Goal: Task Accomplishment & Management: Use online tool/utility

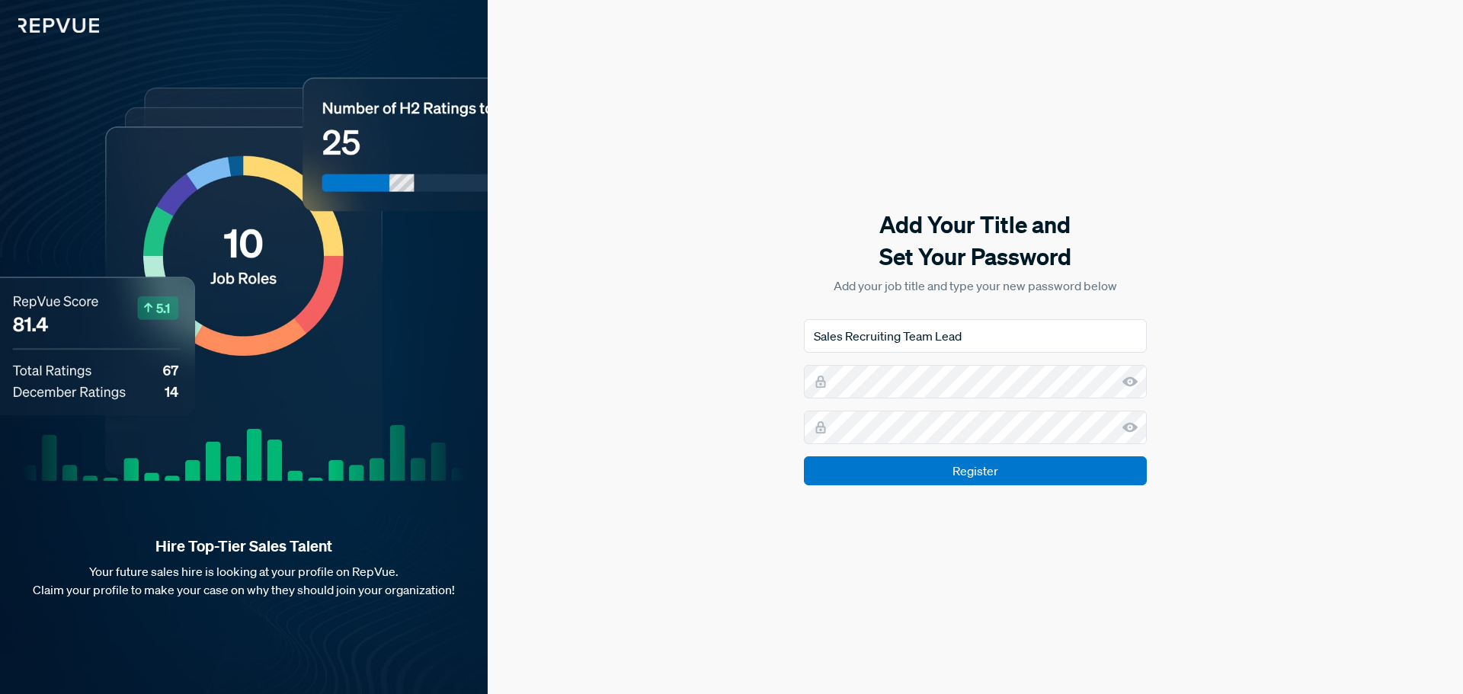
click at [814, 621] on div "Add Your Title and Set Your Password Add your job title and type your new passw…" at bounding box center [975, 347] width 975 height 694
click at [804, 456] on input "Register" at bounding box center [975, 470] width 343 height 29
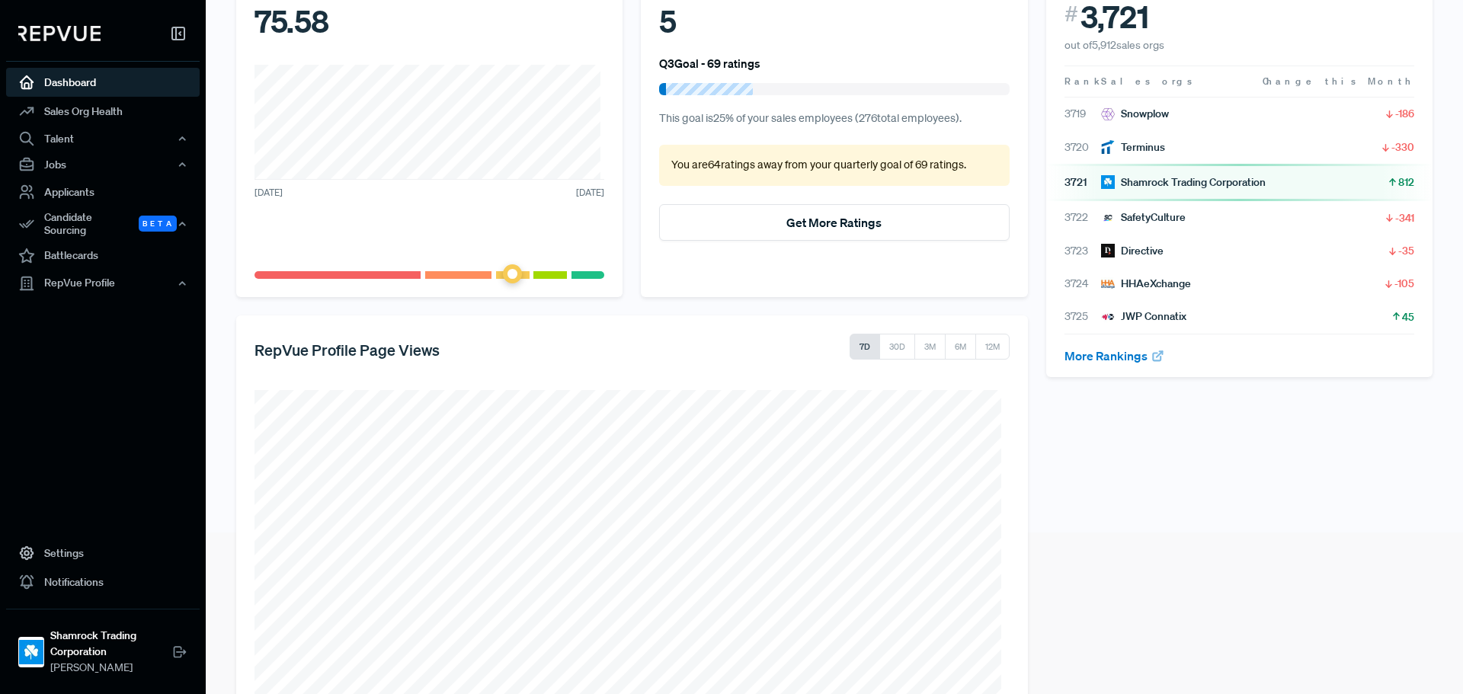
scroll to position [76, 0]
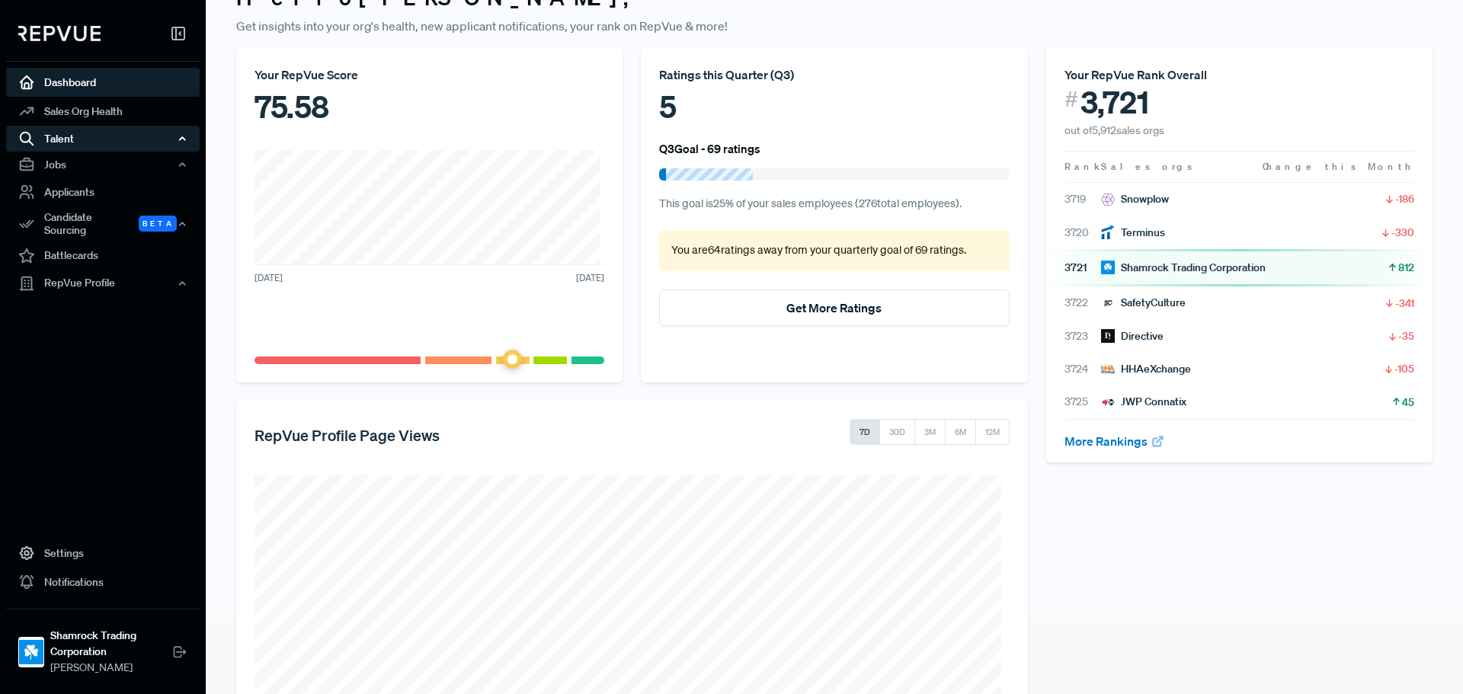
click at [91, 134] on div "Talent" at bounding box center [102, 139] width 193 height 26
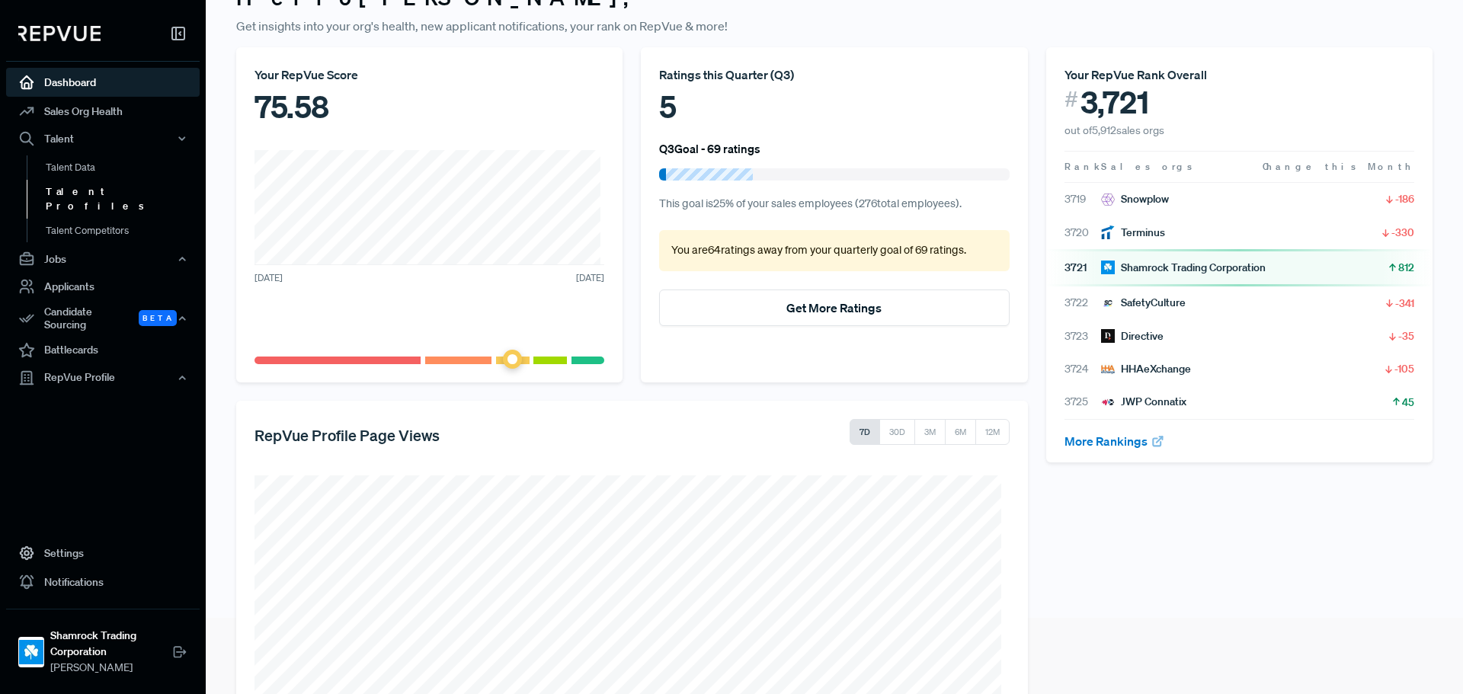
click at [101, 192] on link "Talent Profiles" at bounding box center [123, 199] width 193 height 39
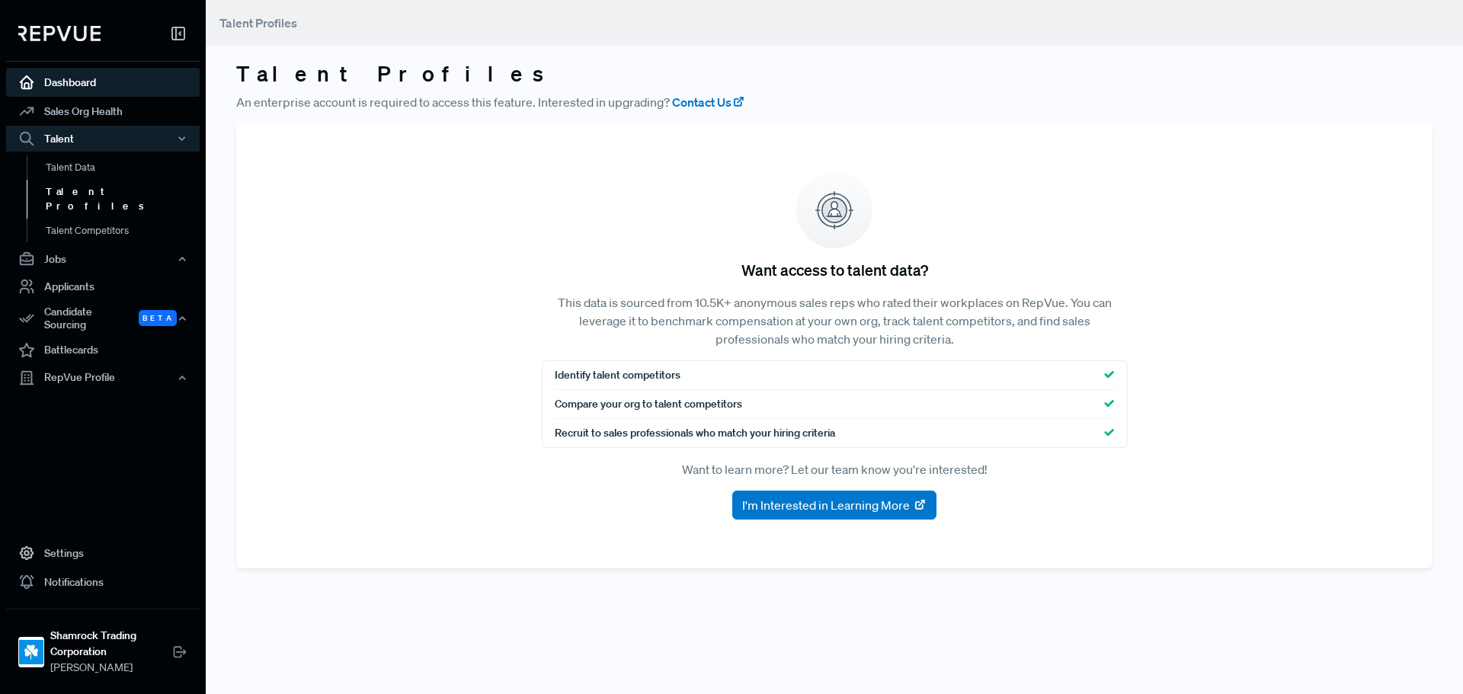
click at [65, 90] on link "Dashboard" at bounding box center [102, 82] width 193 height 29
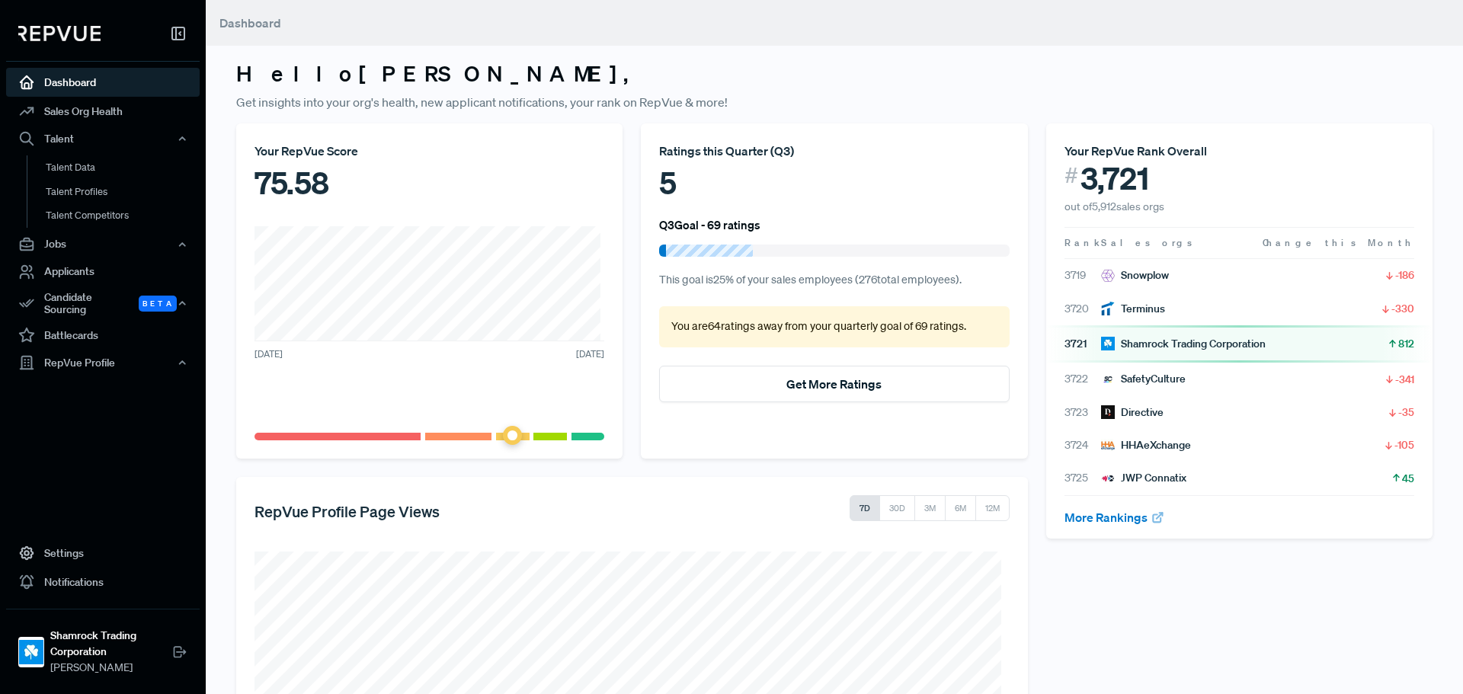
click at [117, 299] on div "Candidate Sourcing Beta" at bounding box center [102, 303] width 193 height 35
click at [115, 325] on link "Source Candidates" at bounding box center [123, 344] width 193 height 39
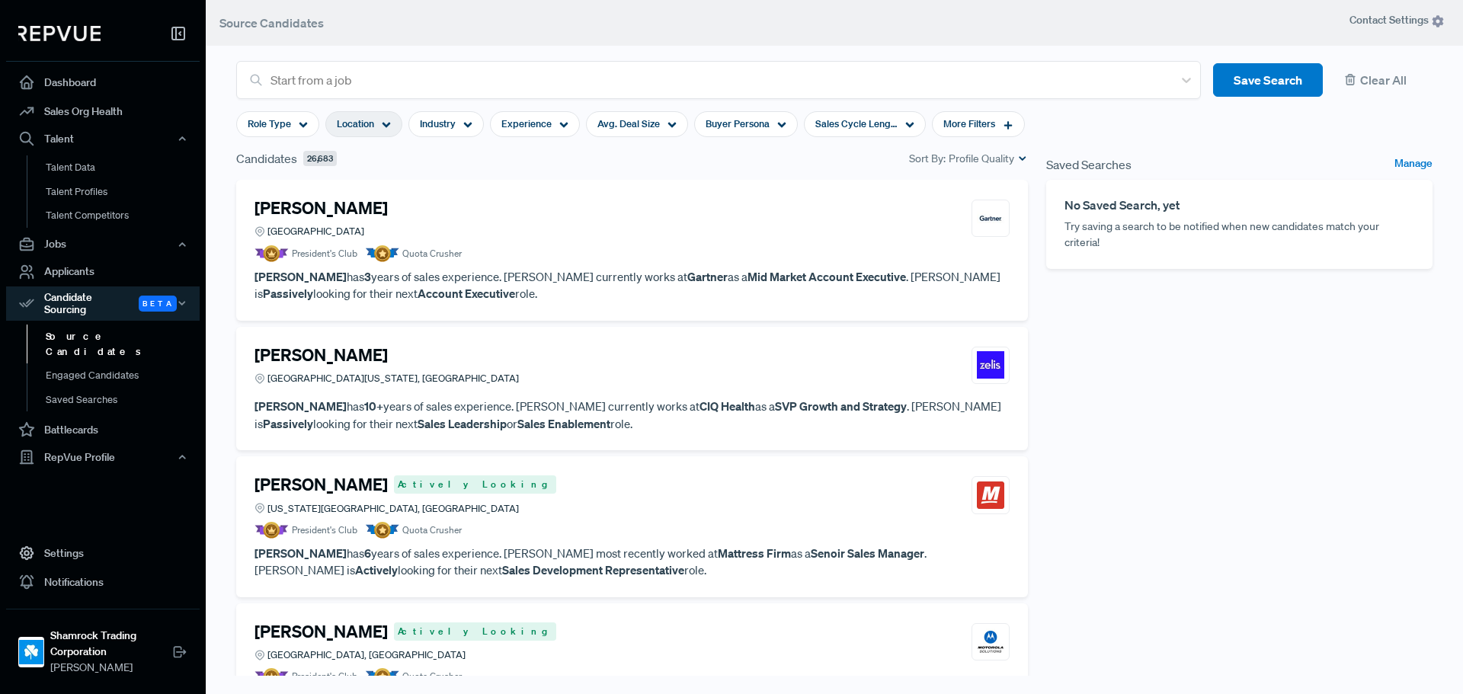
click at [361, 120] on span "Location" at bounding box center [355, 124] width 37 height 14
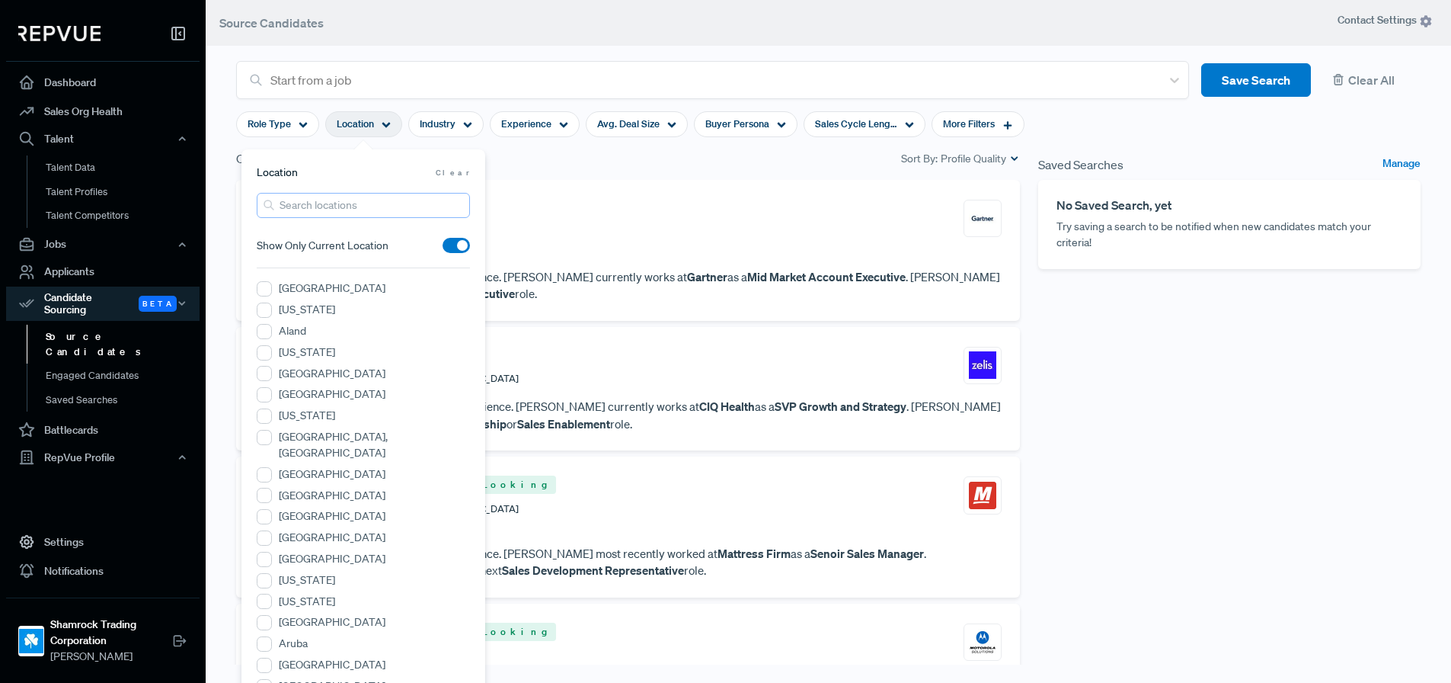
click at [338, 203] on input "search" at bounding box center [363, 205] width 213 height 25
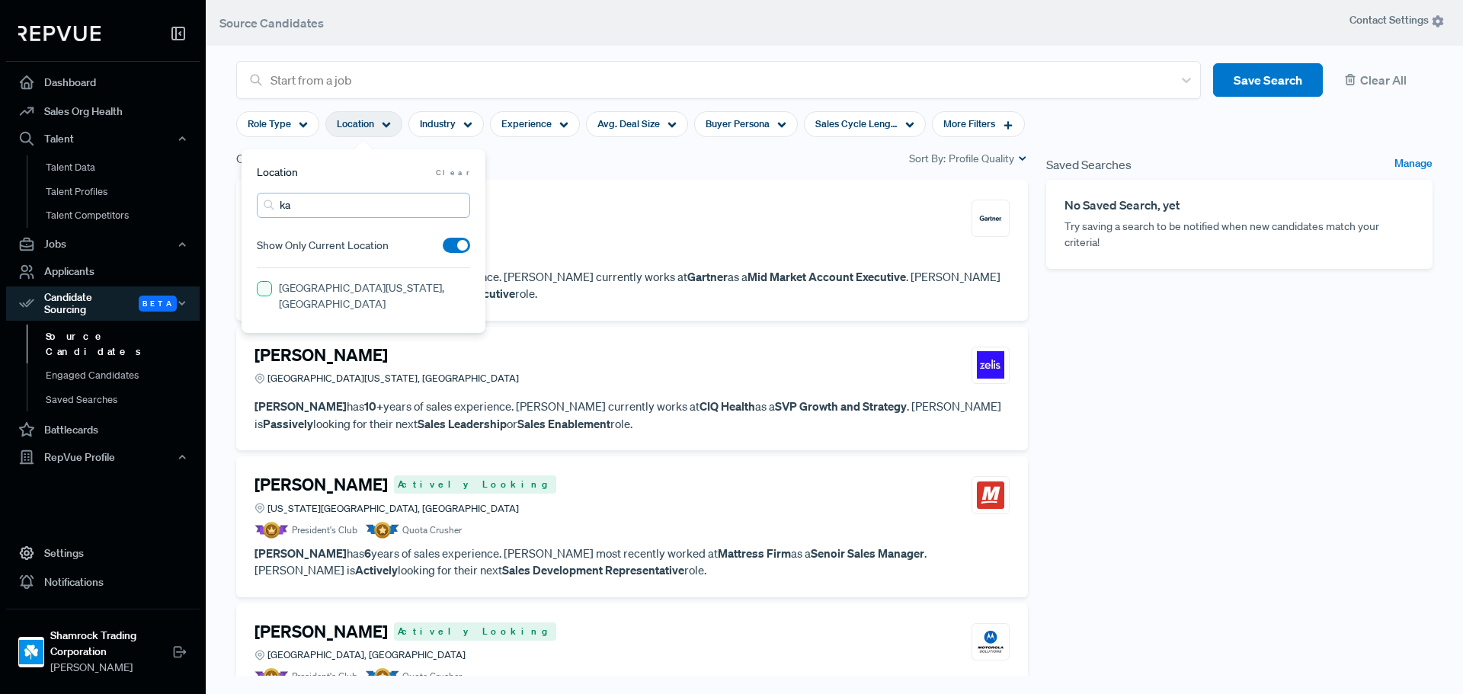
type input "k"
type input "o"
type input "a"
type input "[US_STATE]"
click at [265, 288] on MO "[GEOGRAPHIC_DATA][US_STATE], [GEOGRAPHIC_DATA]" at bounding box center [264, 288] width 15 height 15
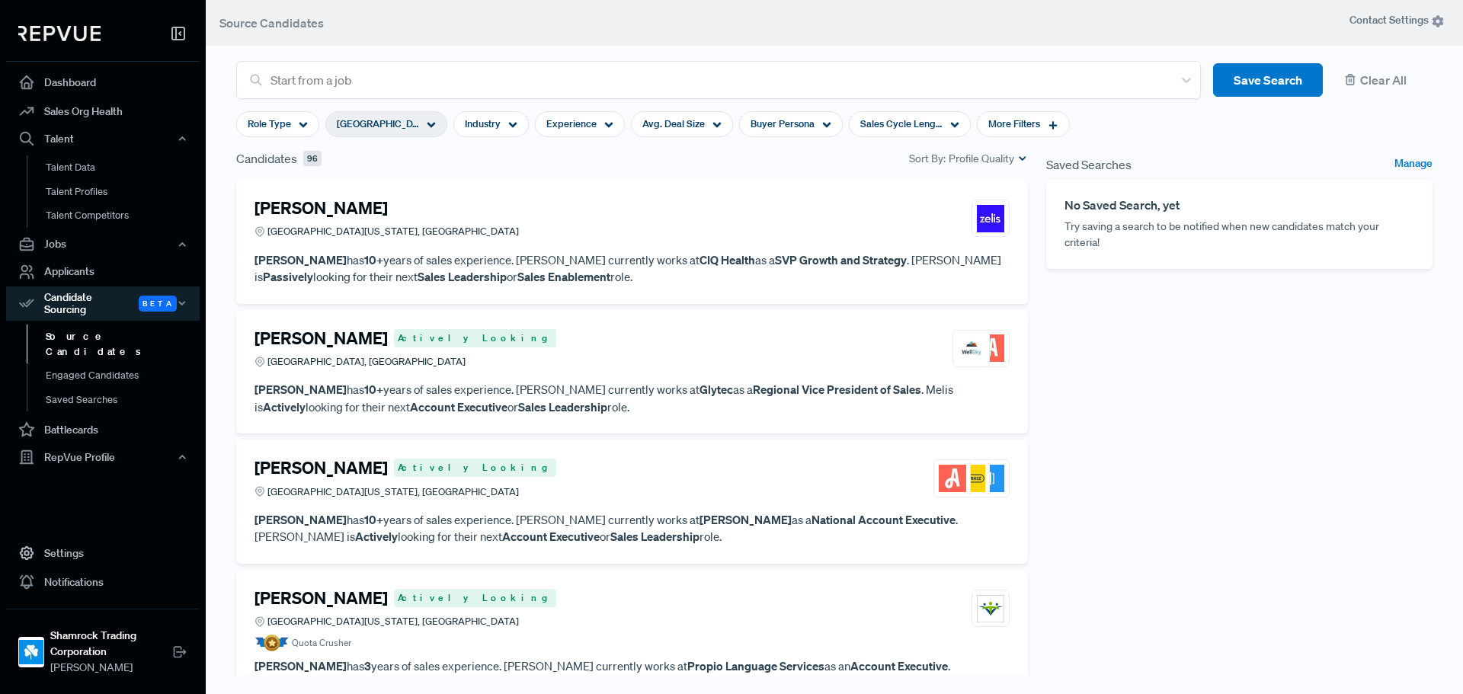
click at [1066, 484] on div "Saved Searches Manage No Saved Search, yet Try saving a search to be notified w…" at bounding box center [1239, 426] width 404 height 555
click at [571, 116] on div "Experience" at bounding box center [580, 124] width 90 height 26
type input "1 Year"
drag, startPoint x: 506, startPoint y: 203, endPoint x: 513, endPoint y: 204, distance: 7.7
click at [513, 204] on div at bounding box center [517, 201] width 11 height 11
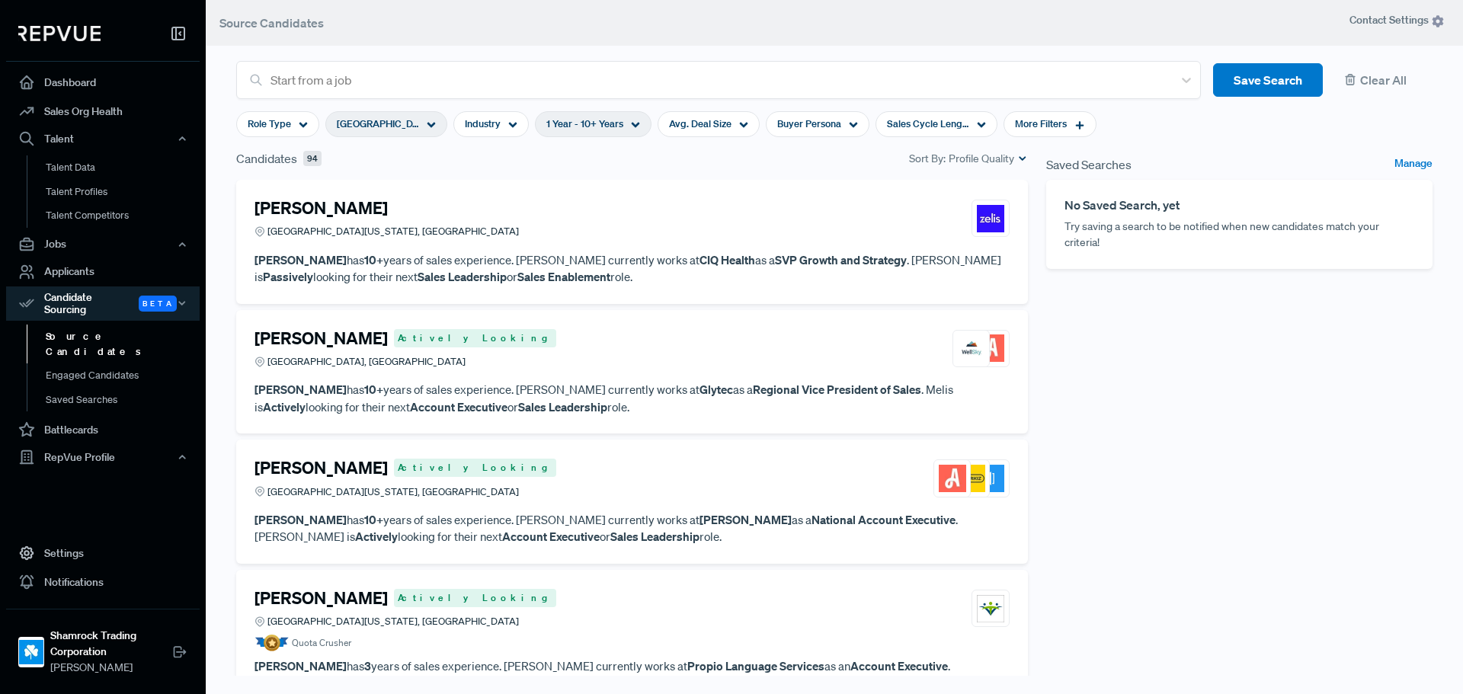
click at [1013, 344] on div "[PERSON_NAME] [GEOGRAPHIC_DATA][US_STATE], [GEOGRAPHIC_DATA] [PERSON_NAME] has …" at bounding box center [632, 442] width 810 height 525
click at [1017, 341] on div "[PERSON_NAME] [GEOGRAPHIC_DATA][US_STATE], [GEOGRAPHIC_DATA] [PERSON_NAME] has …" at bounding box center [632, 442] width 810 height 525
click at [1041, 128] on span "More Filters" at bounding box center [1041, 124] width 52 height 14
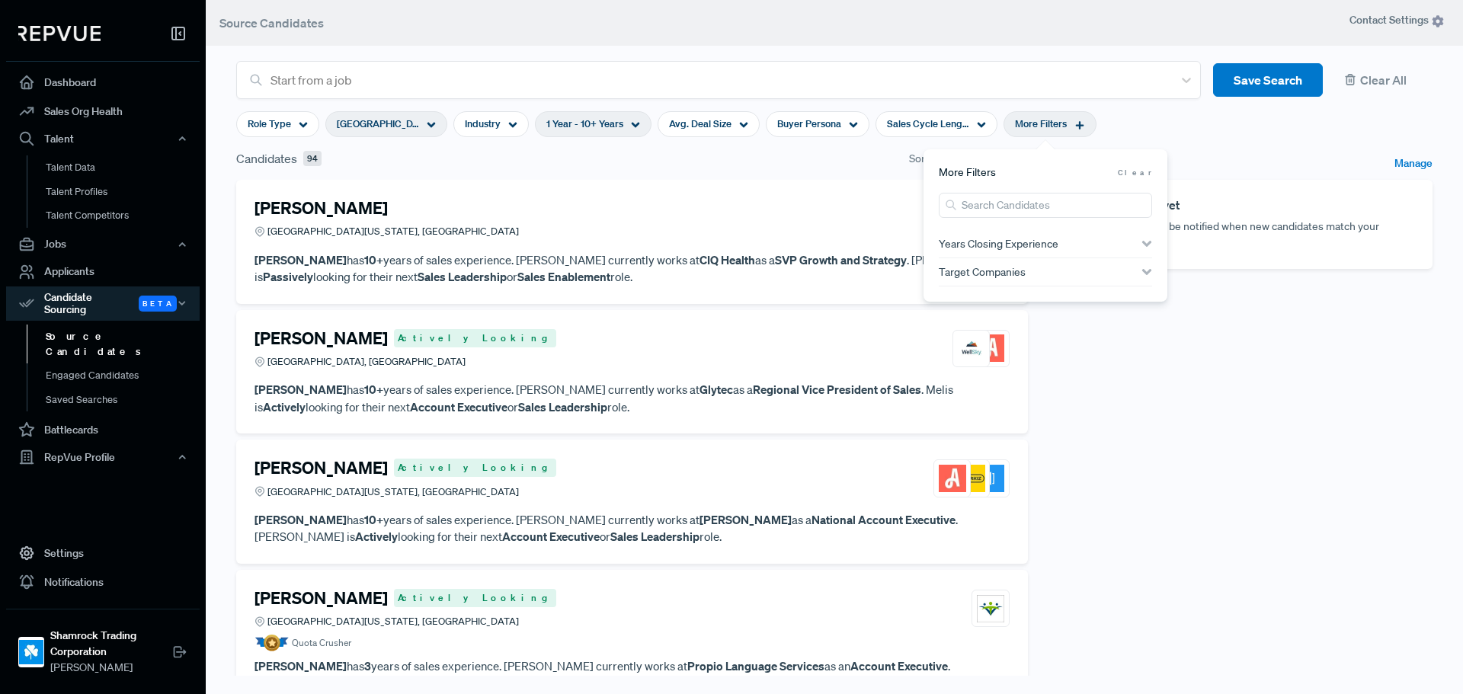
click at [1091, 367] on div "Saved Searches Manage No Saved Search, yet Try saving a search to be notified w…" at bounding box center [1239, 426] width 404 height 555
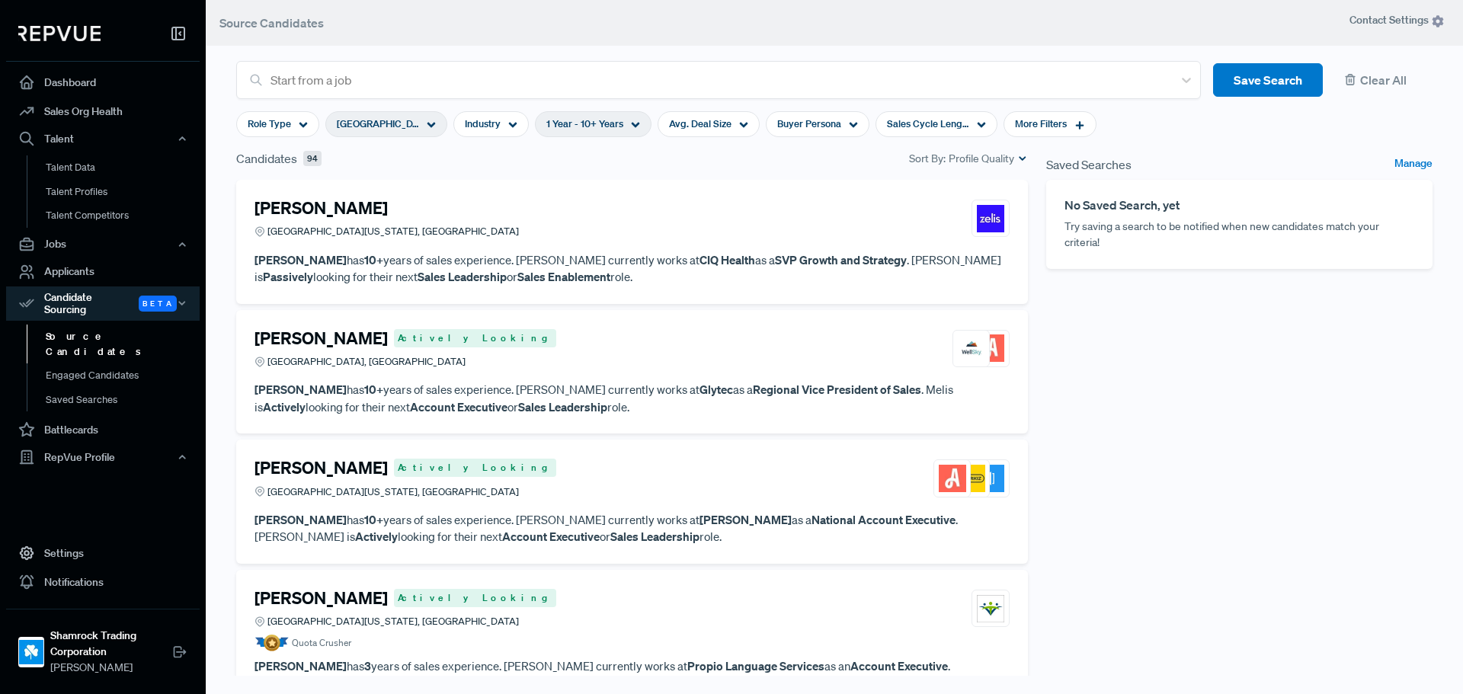
click at [538, 257] on p "[PERSON_NAME] has 10+ years of sales experience. [PERSON_NAME] currently works …" at bounding box center [631, 268] width 755 height 34
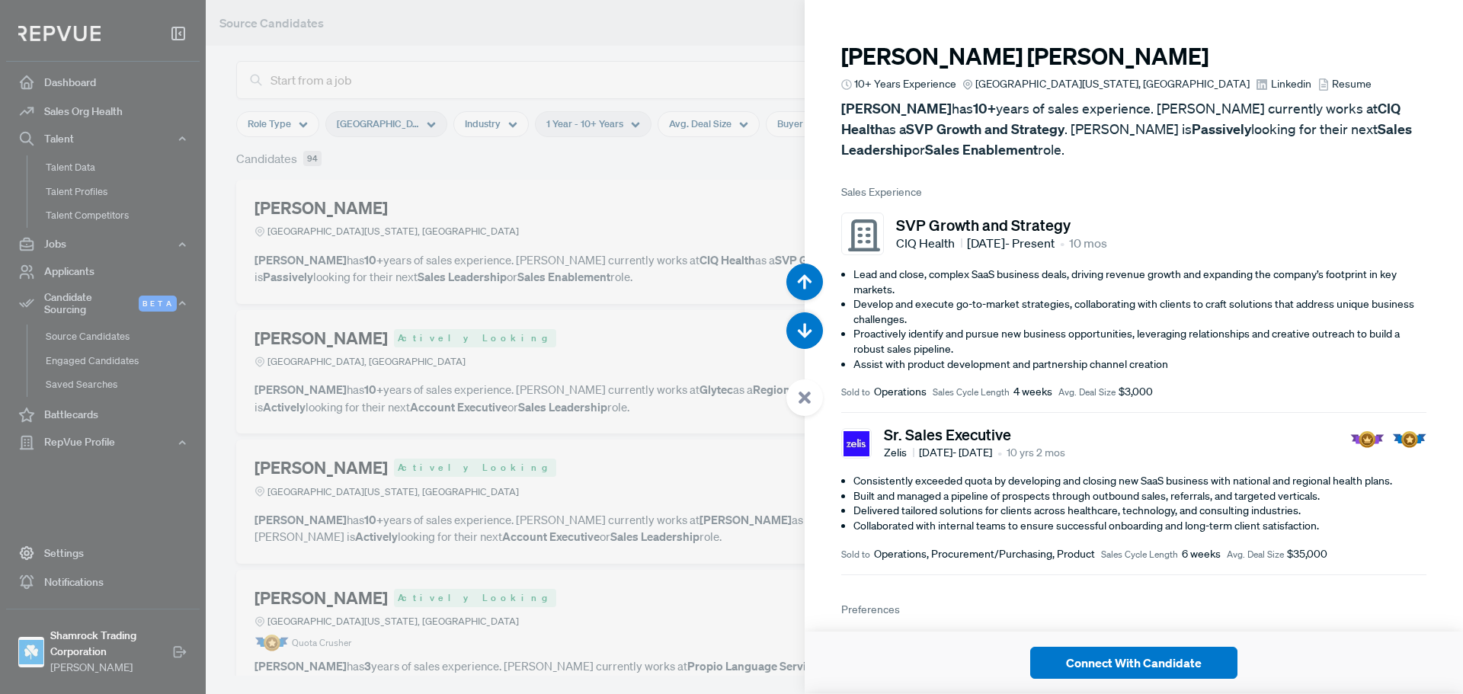
click at [1271, 80] on span "Linkedin" at bounding box center [1291, 84] width 40 height 16
click at [1258, 186] on span "Sales Experience" at bounding box center [1133, 192] width 585 height 16
click at [1140, 663] on button "Connect With Candidate" at bounding box center [1133, 663] width 207 height 32
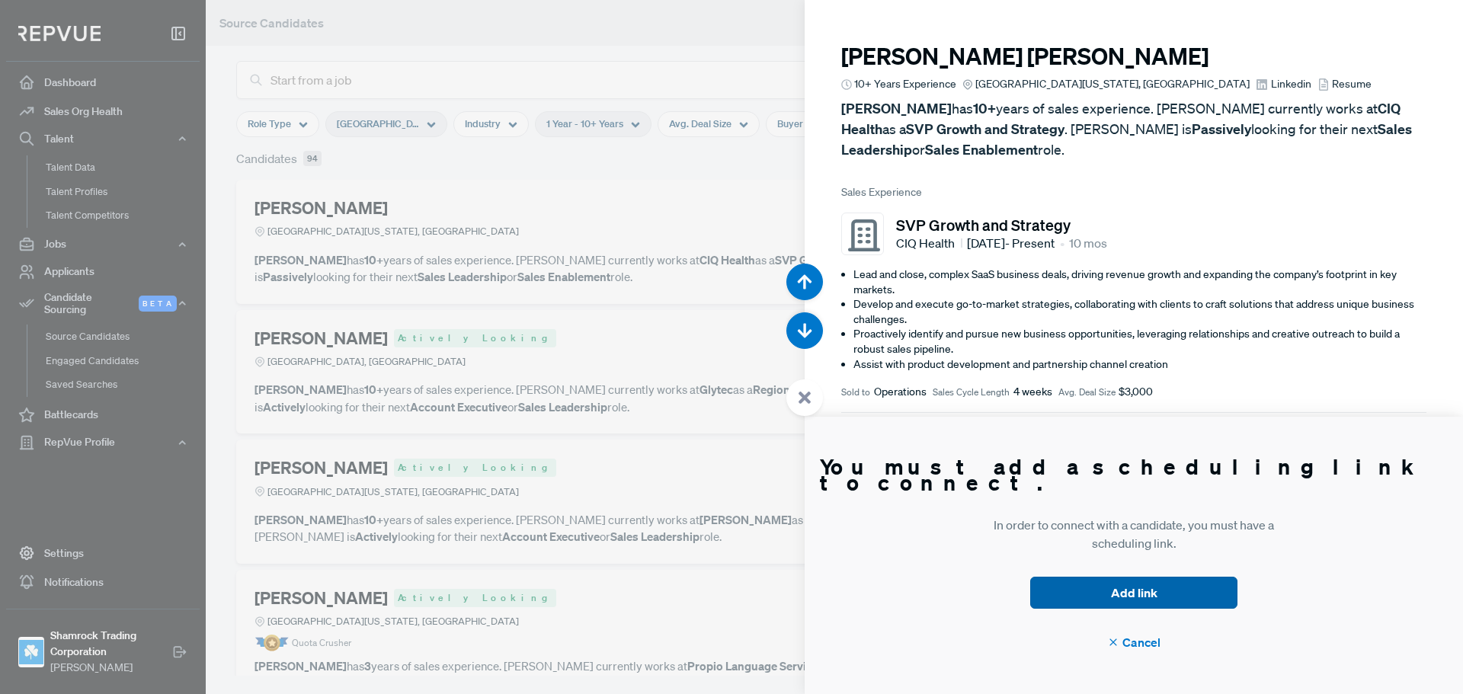
click at [1133, 590] on button "Add link" at bounding box center [1133, 593] width 207 height 32
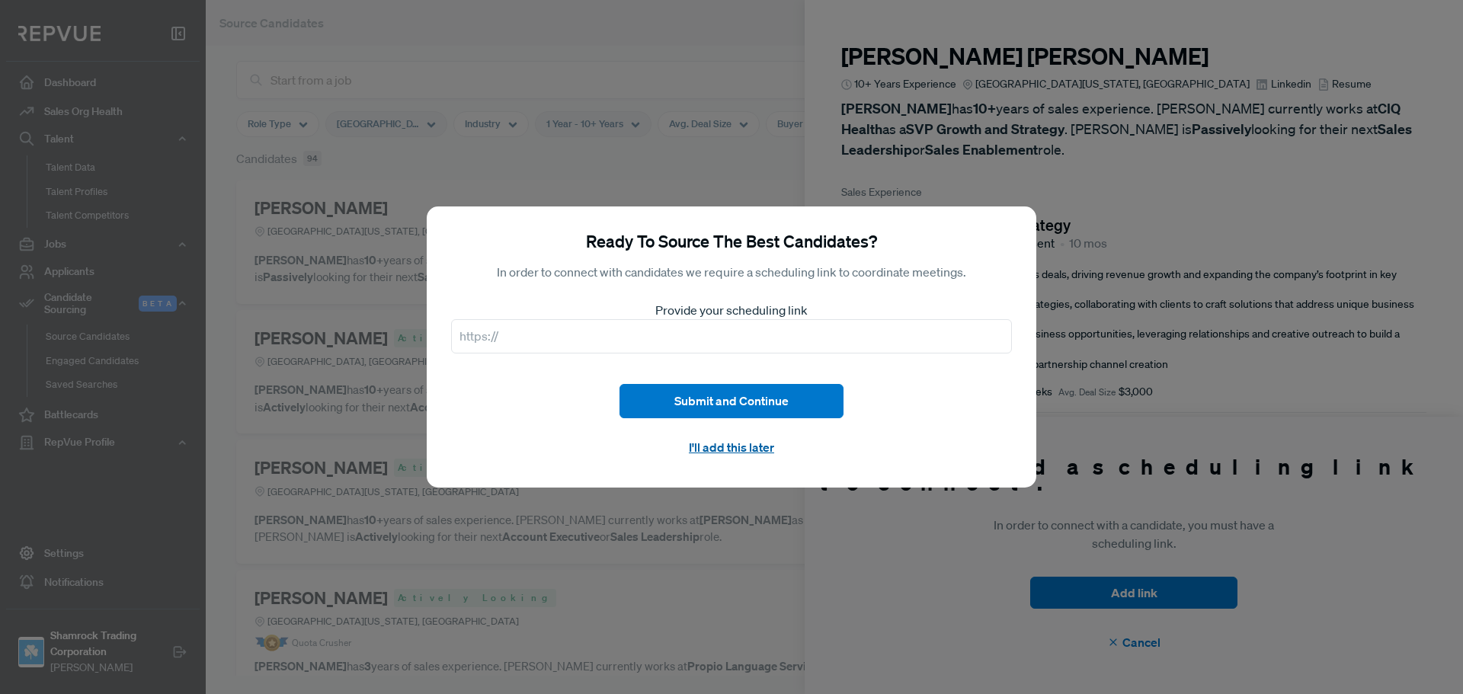
click at [711, 446] on button "I'll add this later" at bounding box center [731, 446] width 224 height 33
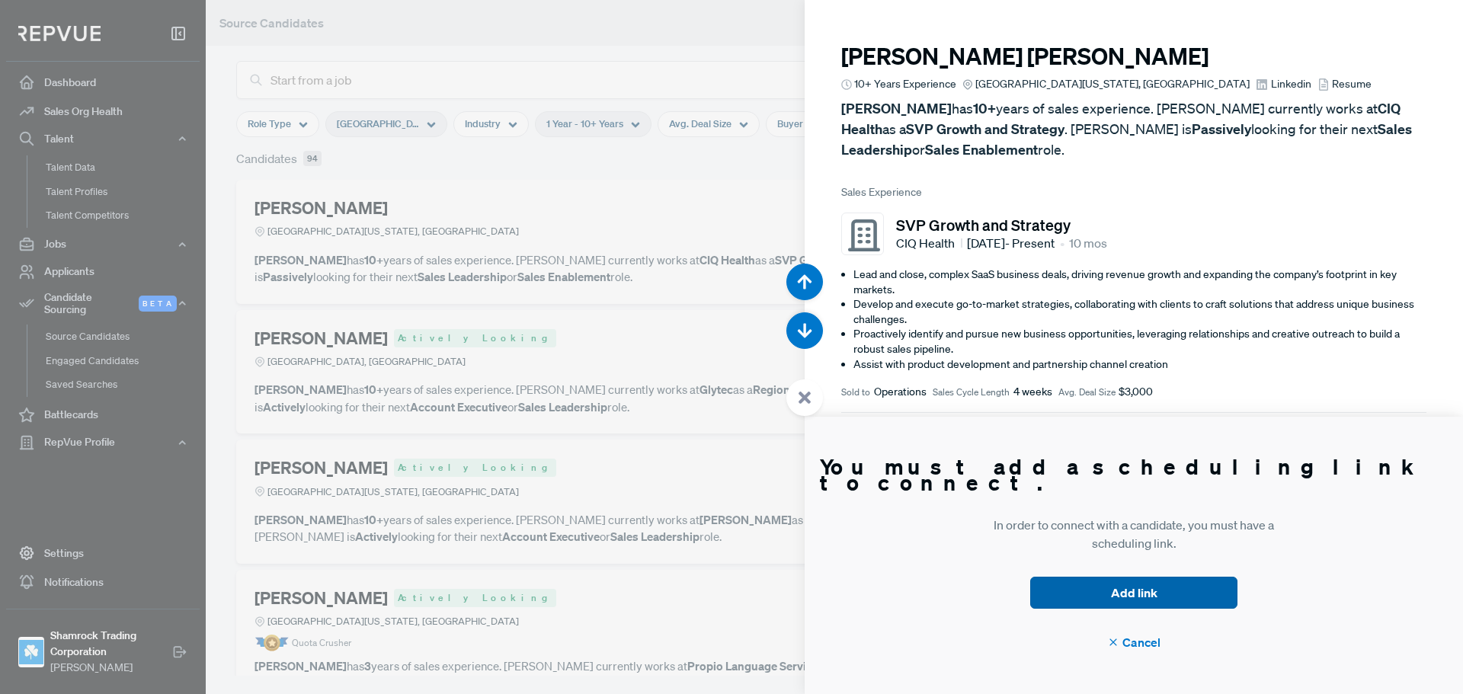
click at [1159, 584] on button "Add link" at bounding box center [1133, 593] width 207 height 32
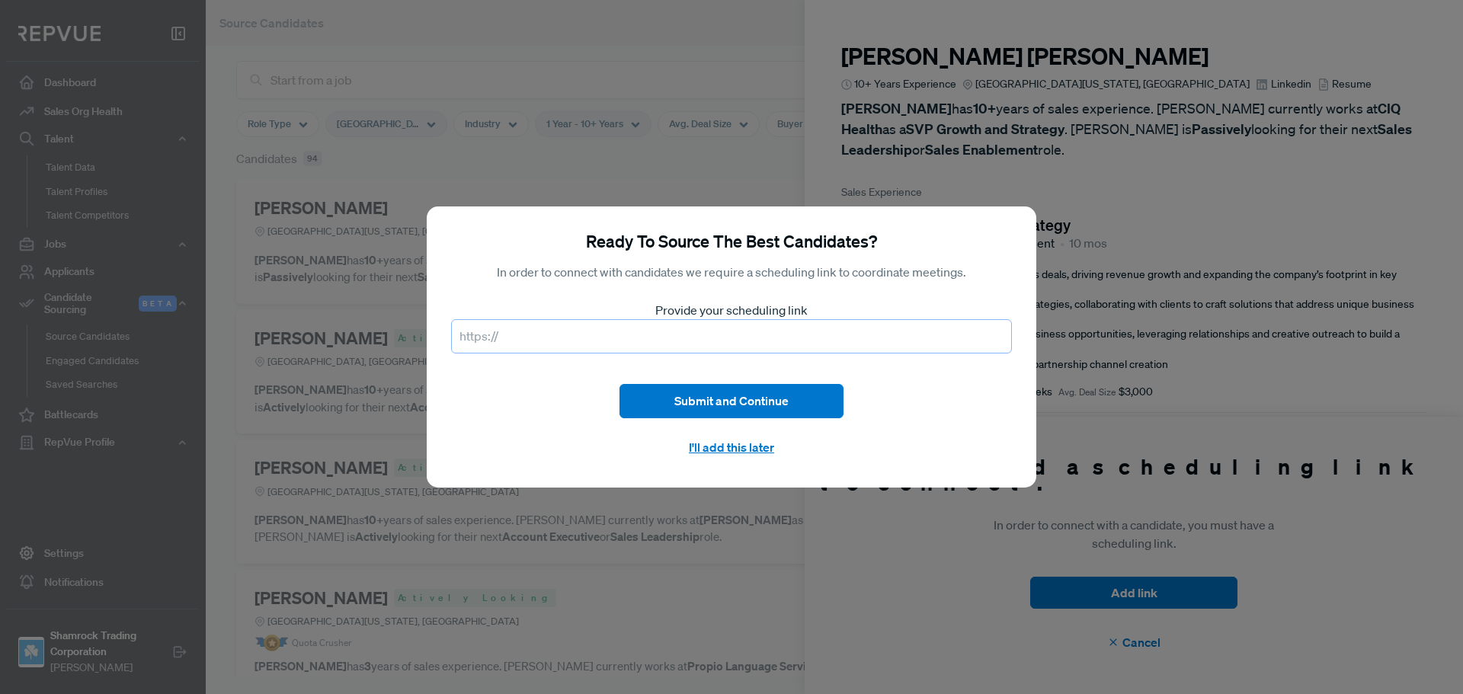
click at [666, 339] on input "text" at bounding box center [731, 336] width 561 height 34
click at [911, 459] on section "Submit and Continue I'll add this later" at bounding box center [731, 423] width 561 height 79
click at [784, 339] on input "text" at bounding box center [731, 336] width 561 height 34
click at [939, 407] on section "Submit and Continue I'll add this later" at bounding box center [731, 423] width 561 height 79
click at [746, 449] on button "I'll add this later" at bounding box center [731, 446] width 224 height 33
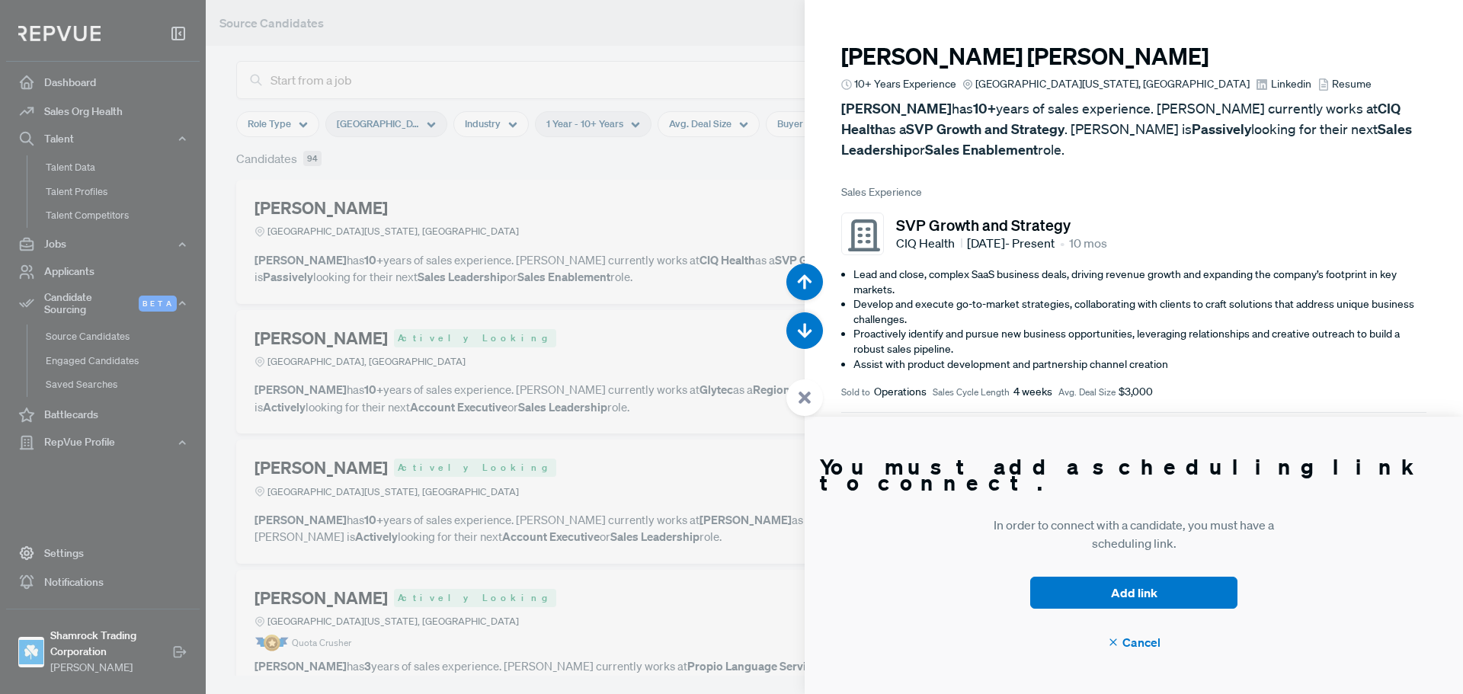
click at [894, 577] on article "You must add a scheduling link to connect. In order to connect with a candidate…" at bounding box center [1133, 555] width 658 height 277
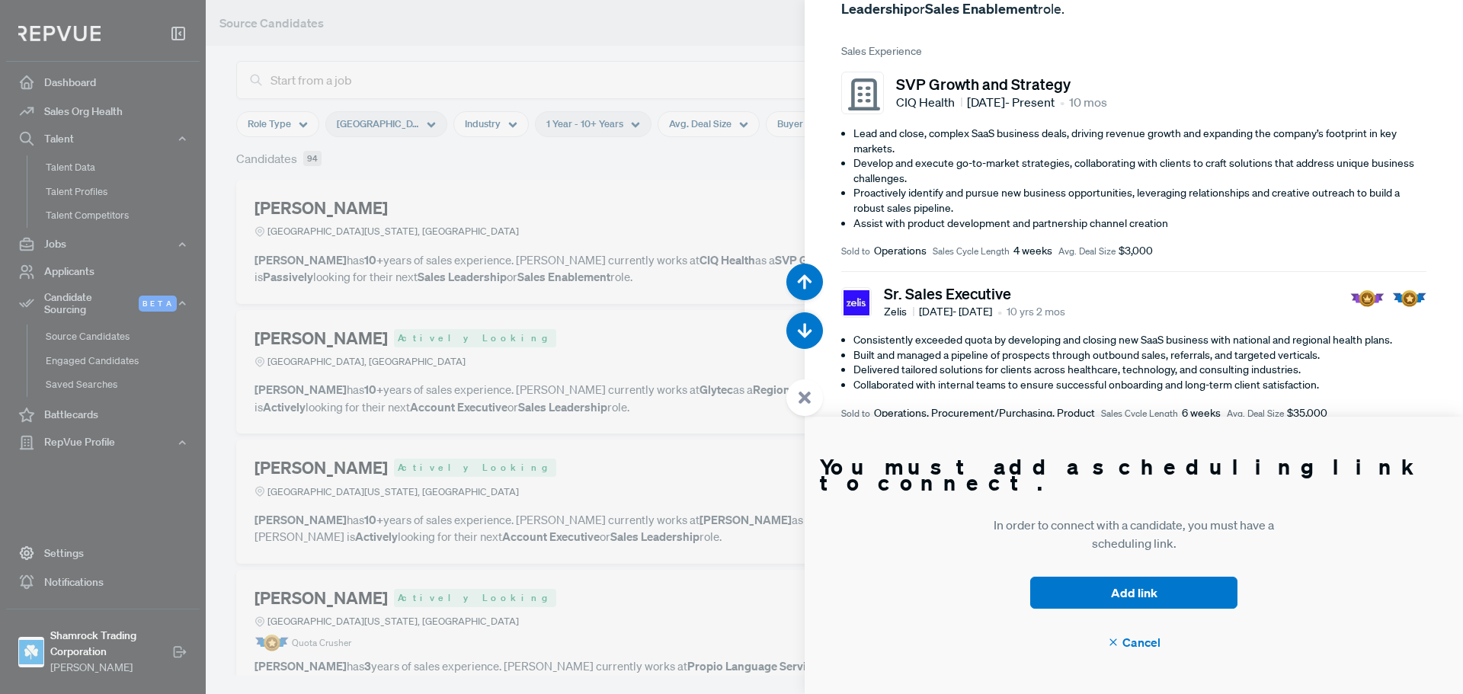
scroll to position [203, 0]
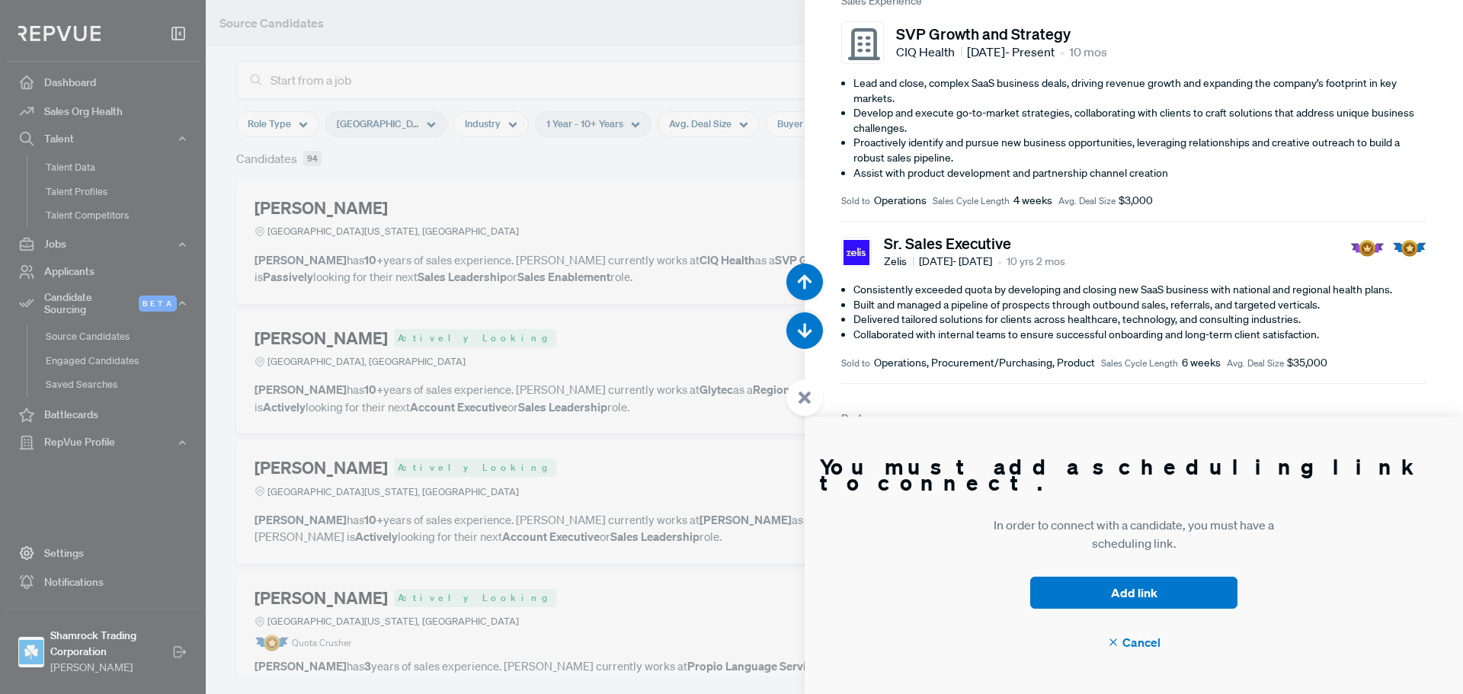
click at [1128, 649] on span "Cancel" at bounding box center [1133, 642] width 53 height 18
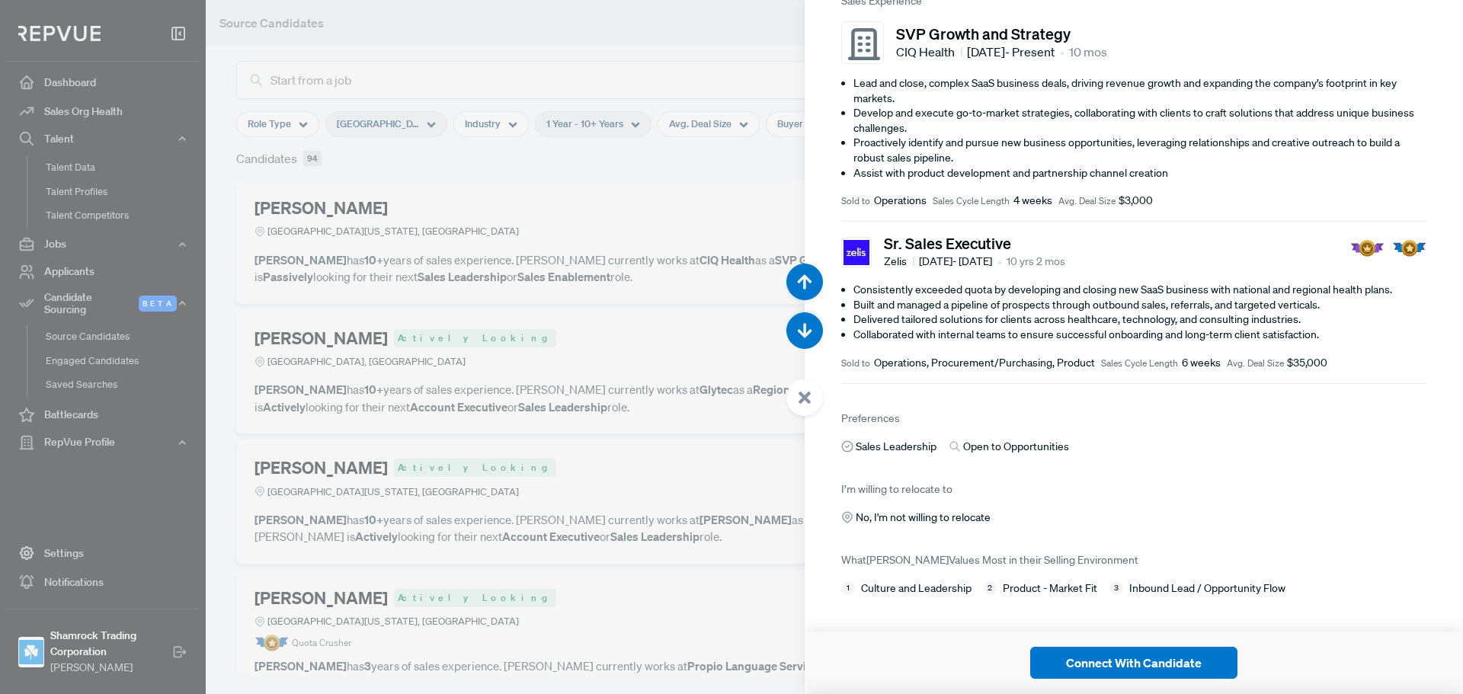
scroll to position [0, 0]
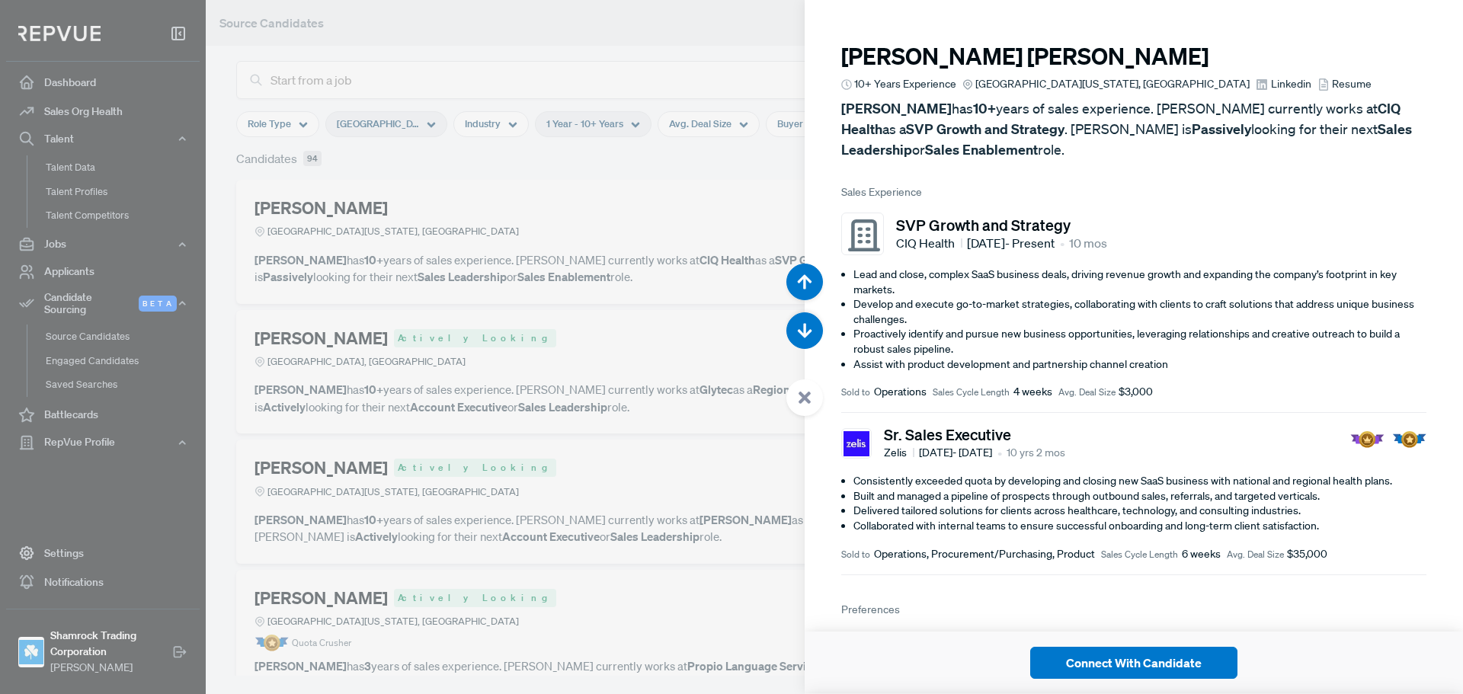
click at [1271, 78] on span "Linkedin" at bounding box center [1291, 84] width 40 height 16
click at [1188, 208] on article "SVP Growth and Strategy CIQ Health [DATE] - Present • 10 mos Lead and close, co…" at bounding box center [1133, 306] width 585 height 213
click at [703, 219] on div at bounding box center [731, 347] width 1463 height 694
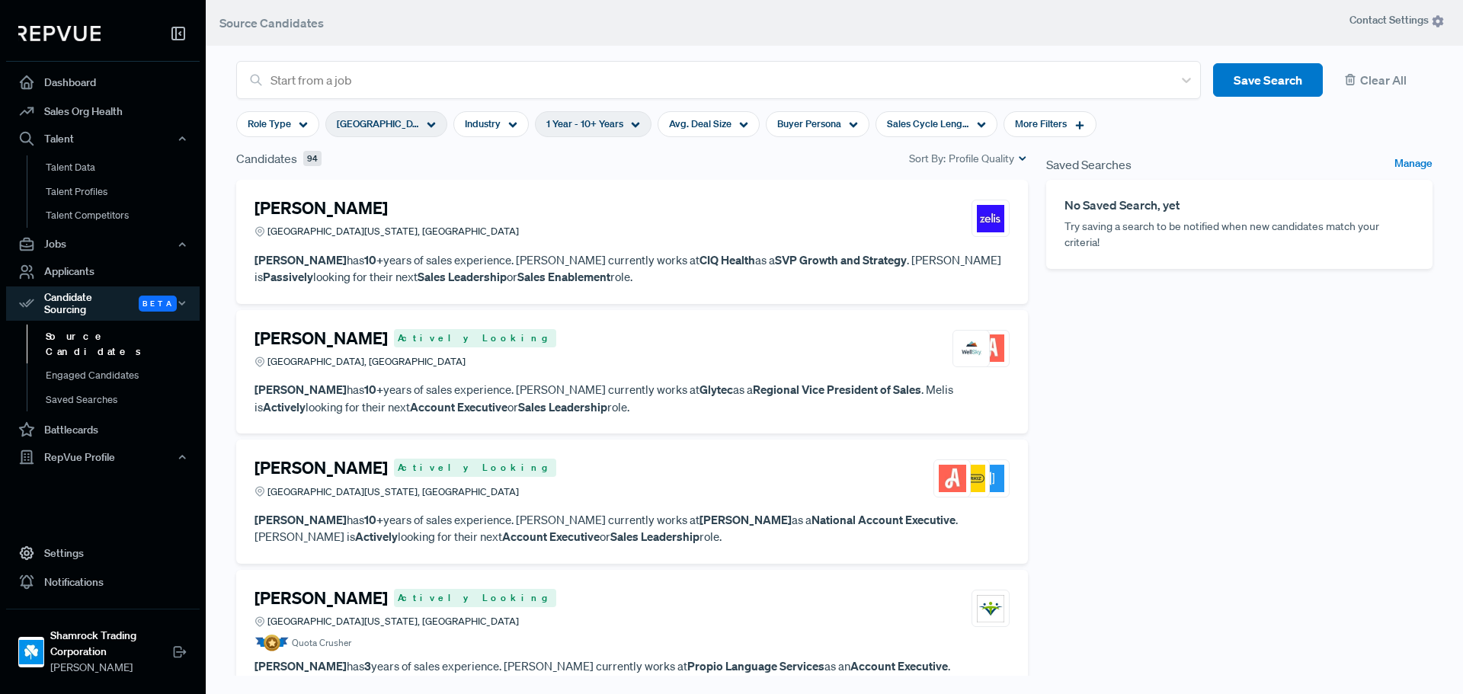
click at [552, 379] on article "[PERSON_NAME] Actively [GEOGRAPHIC_DATA], [GEOGRAPHIC_DATA] [PERSON_NAME] has 1…" at bounding box center [631, 372] width 755 height 88
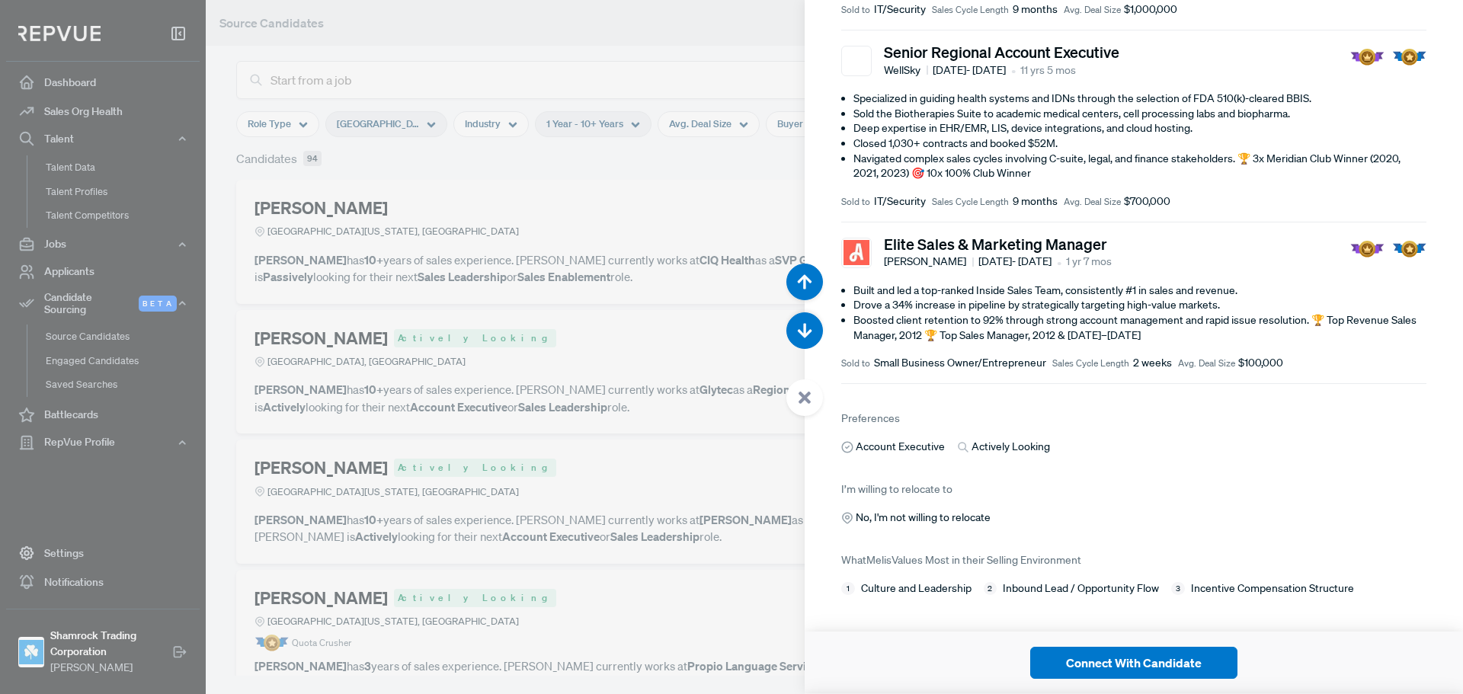
scroll to position [337, 0]
click at [1154, 481] on article "I’m willing to relocate to No, I'm not willing to relocate" at bounding box center [1133, 502] width 585 height 46
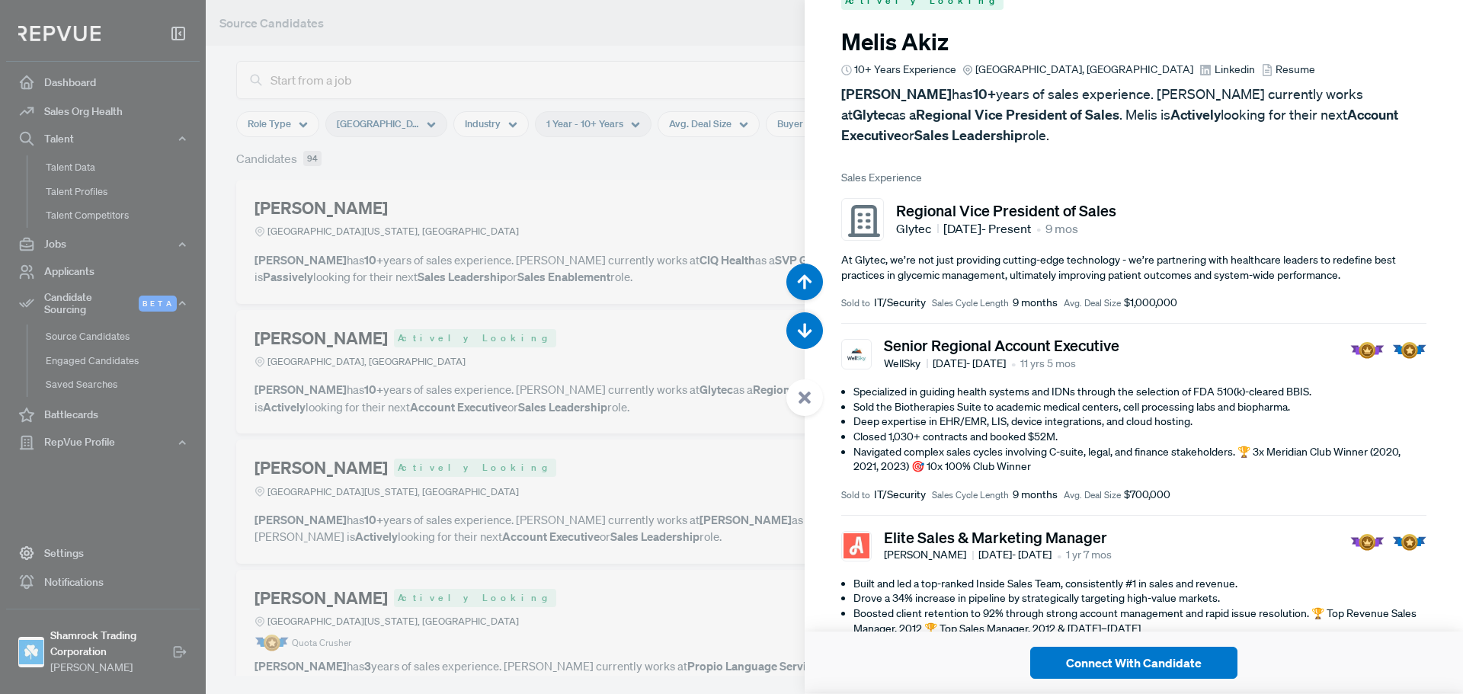
scroll to position [0, 0]
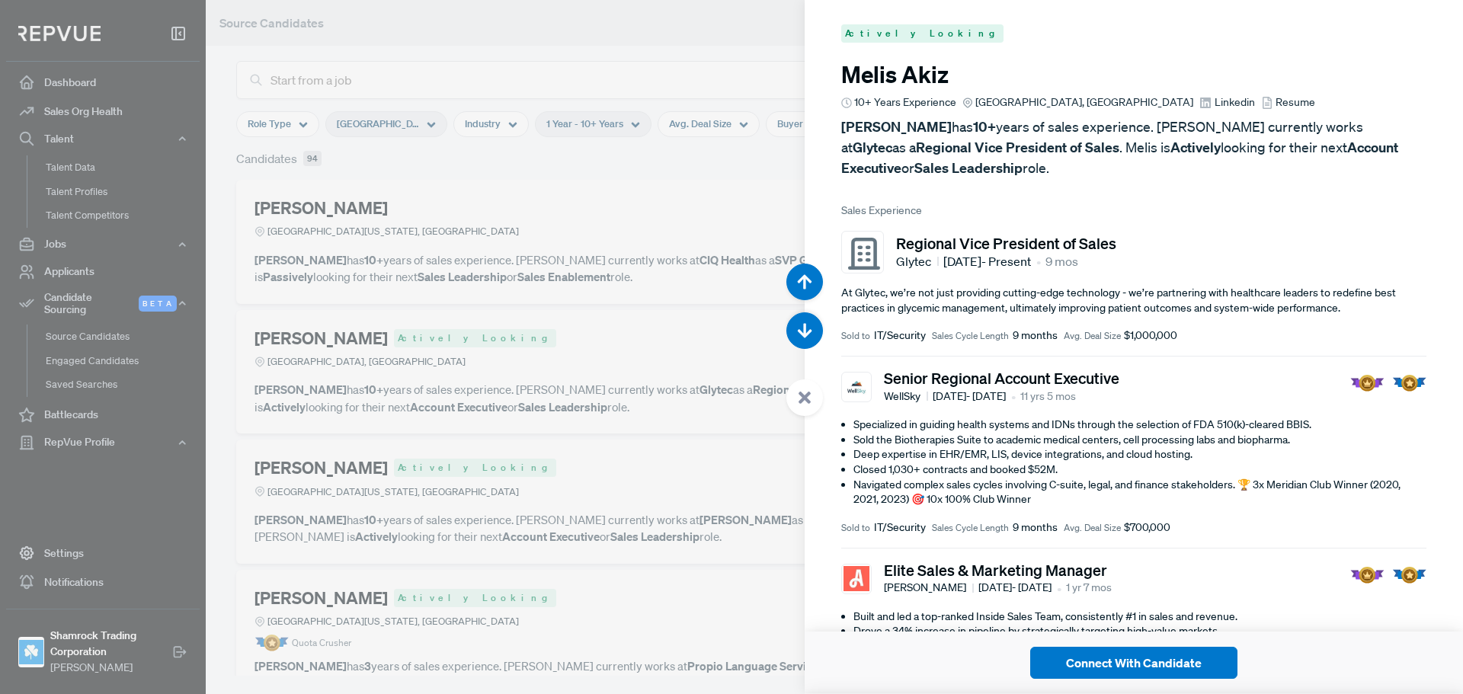
click at [571, 412] on div at bounding box center [731, 347] width 1463 height 694
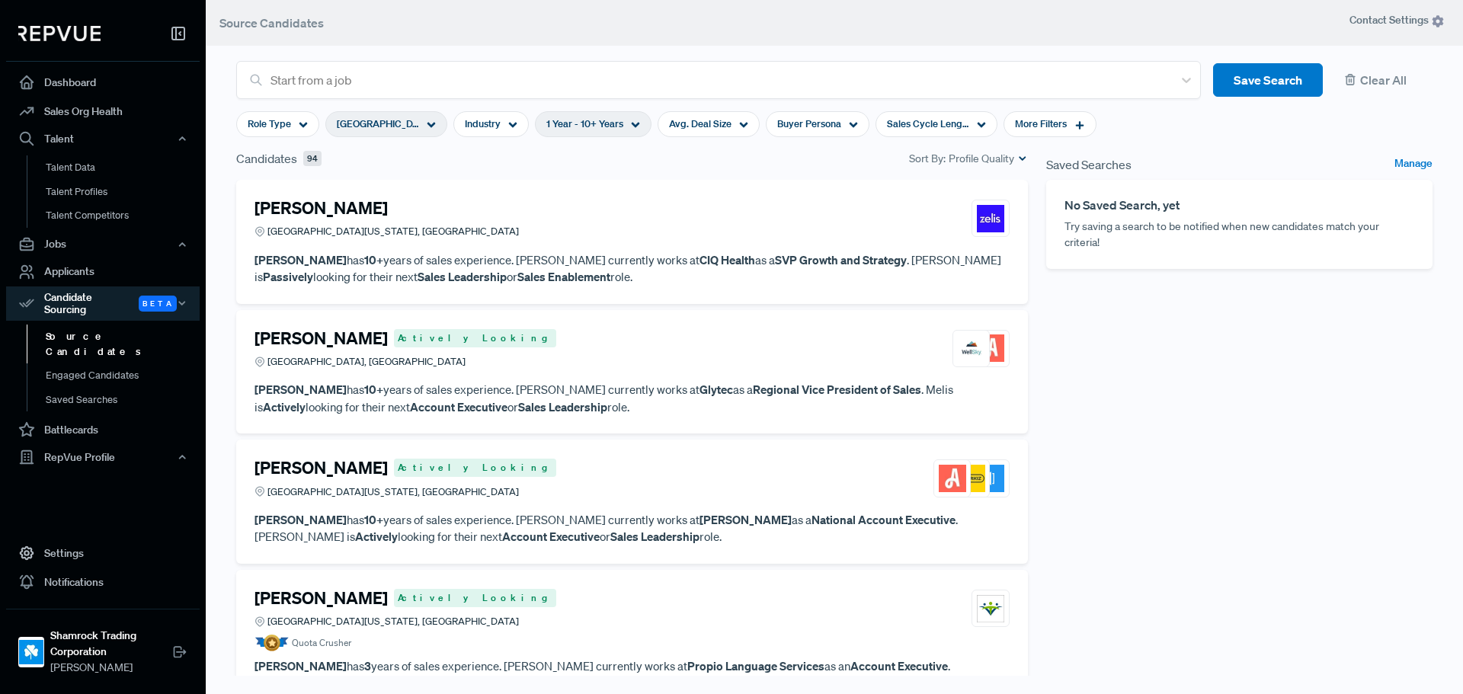
click at [390, 502] on article "[PERSON_NAME] Actively Looking [GEOGRAPHIC_DATA][US_STATE], [GEOGRAPHIC_DATA]" at bounding box center [631, 481] width 755 height 47
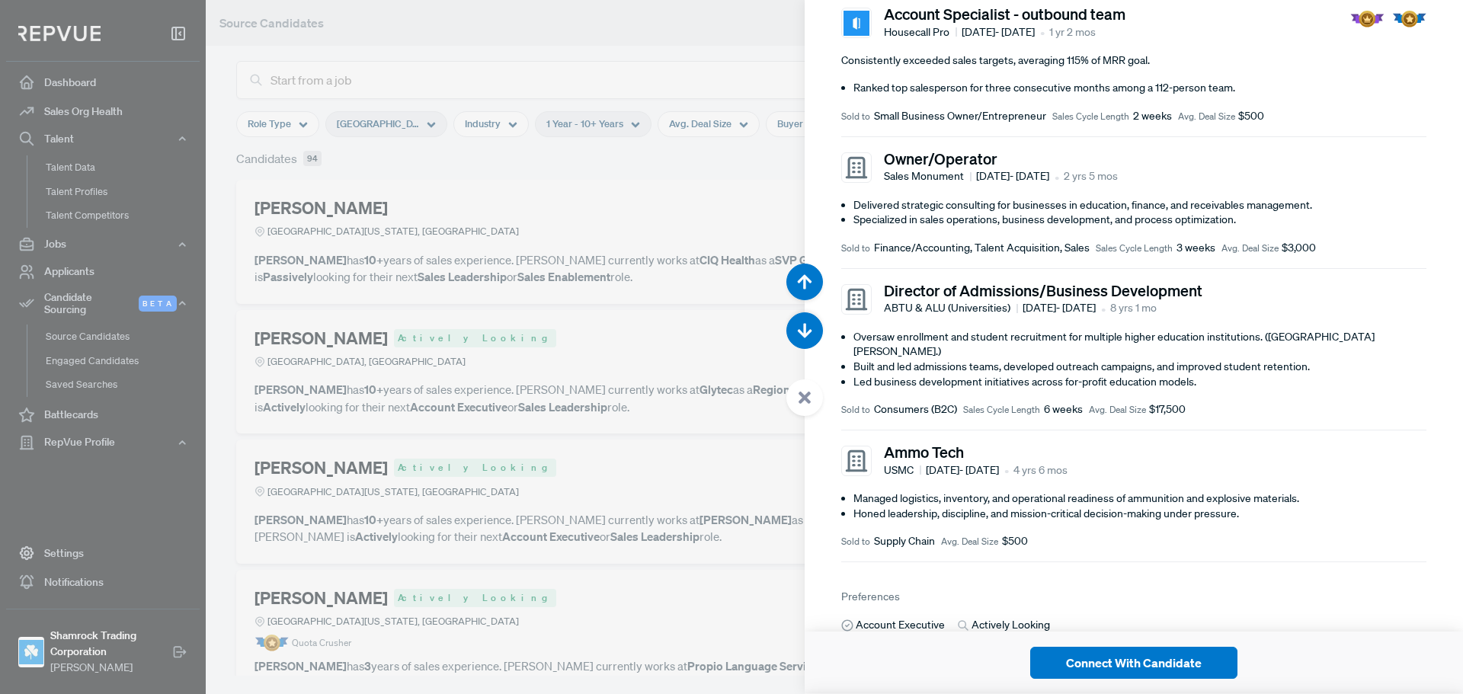
scroll to position [686, 0]
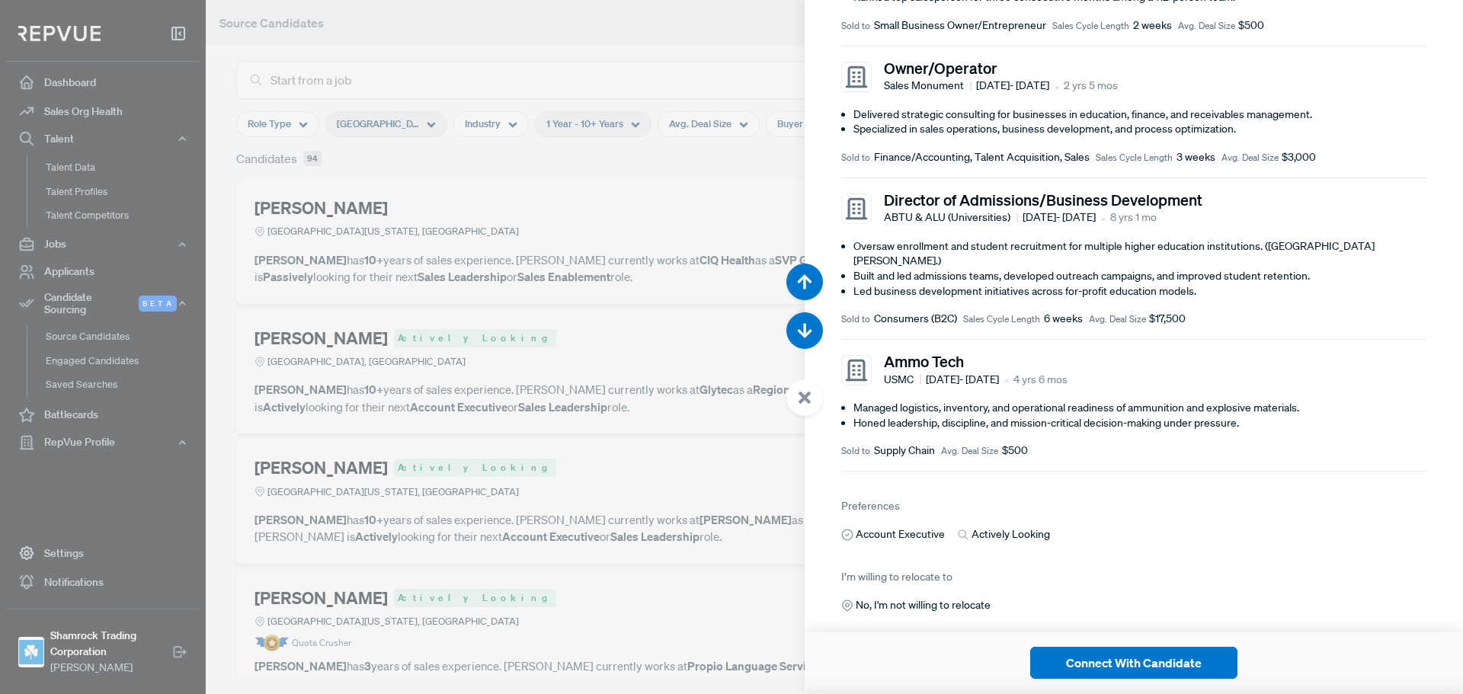
click at [705, 496] on div at bounding box center [731, 347] width 1463 height 694
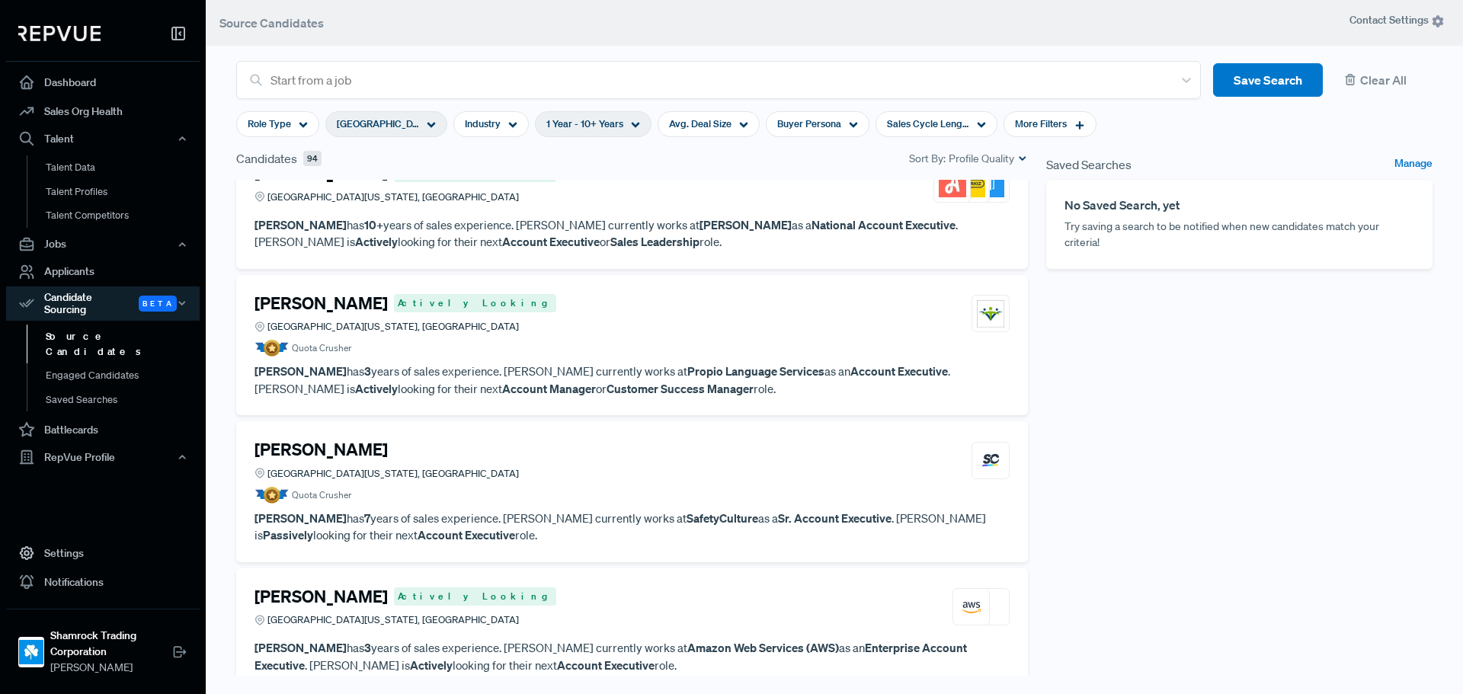
scroll to position [305, 0]
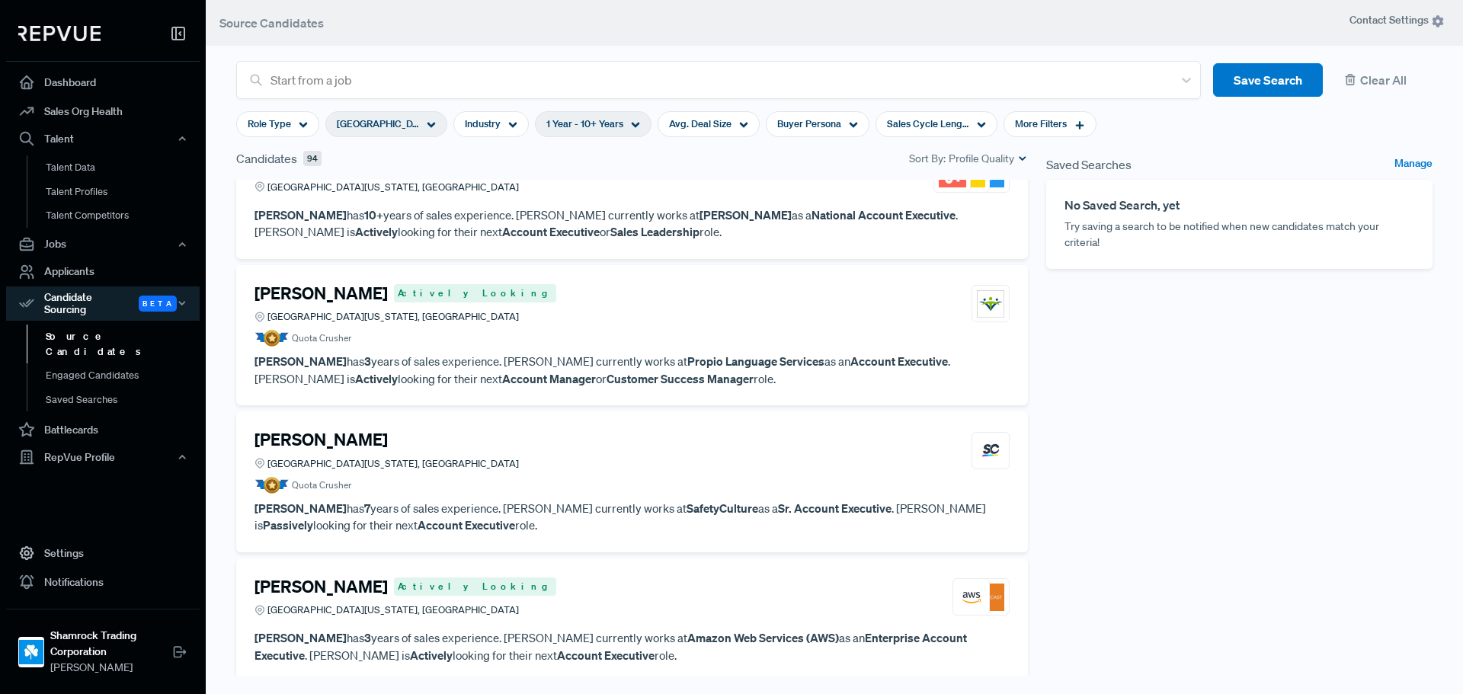
click at [719, 359] on strong "Propio Language Services" at bounding box center [755, 360] width 137 height 15
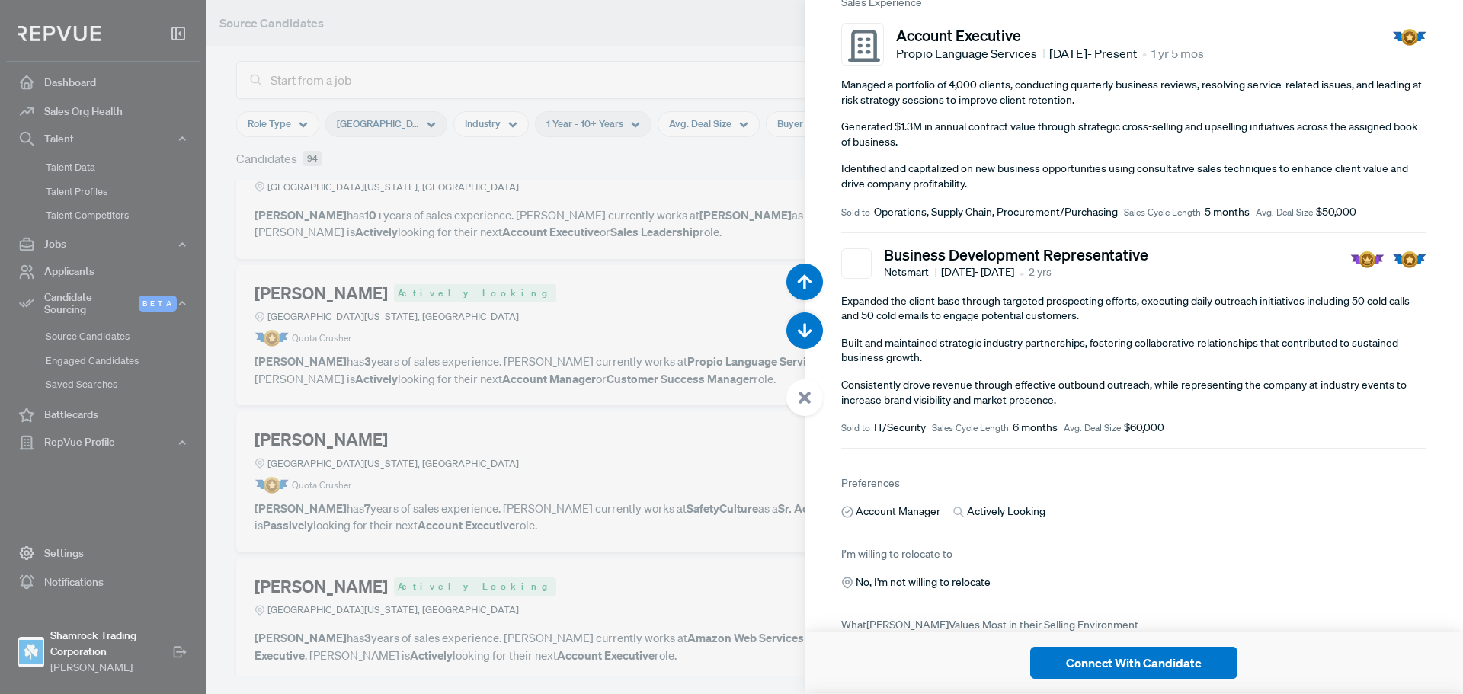
scroll to position [132, 0]
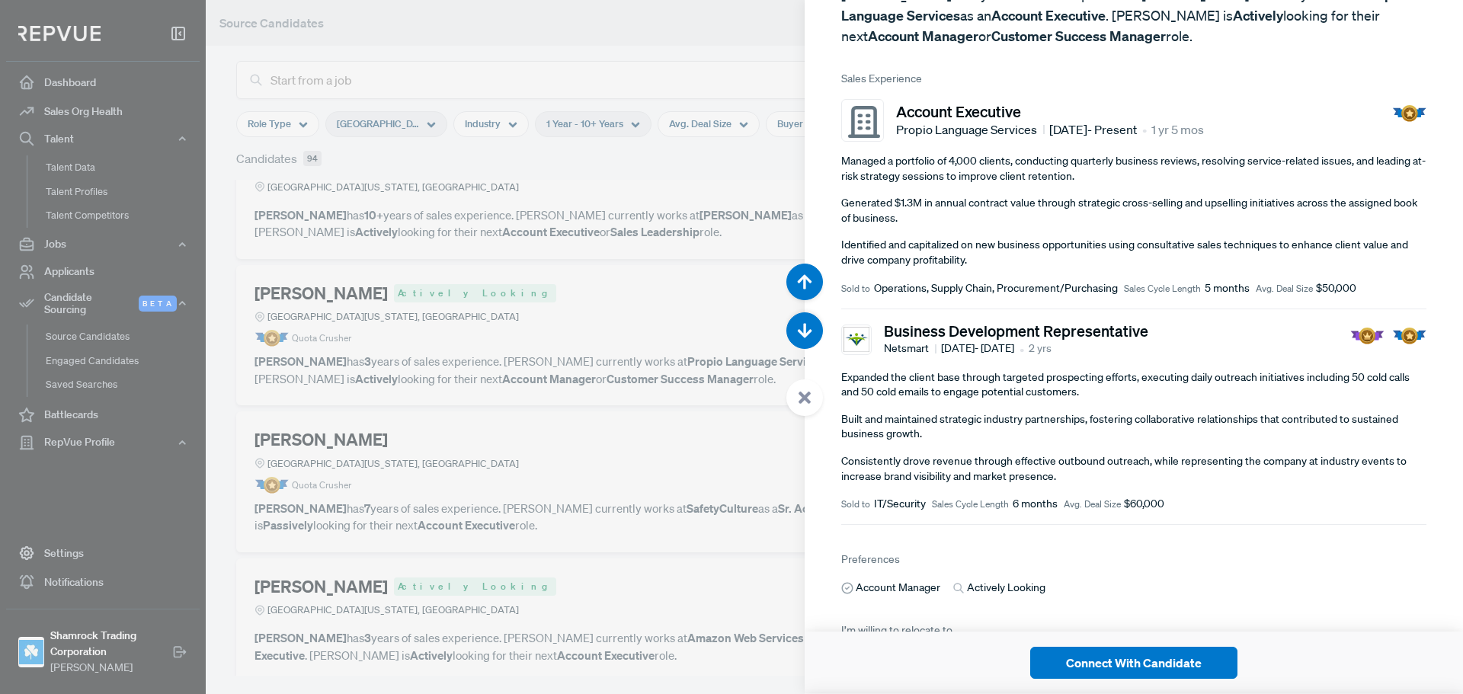
click at [1205, 533] on article "Actively Looking [PERSON_NAME] 3 Years Experience Greater [US_STATE][GEOGRAPHIC…" at bounding box center [1133, 315] width 658 height 894
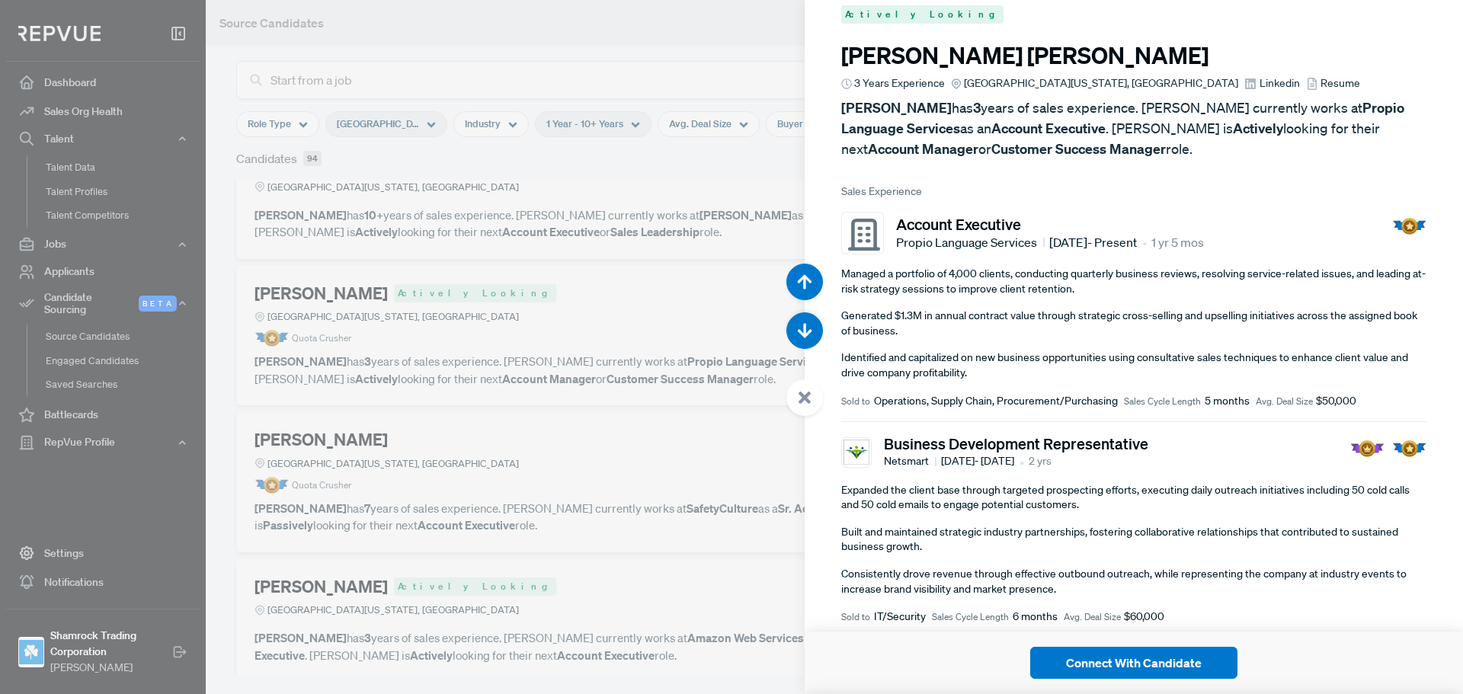
scroll to position [0, 0]
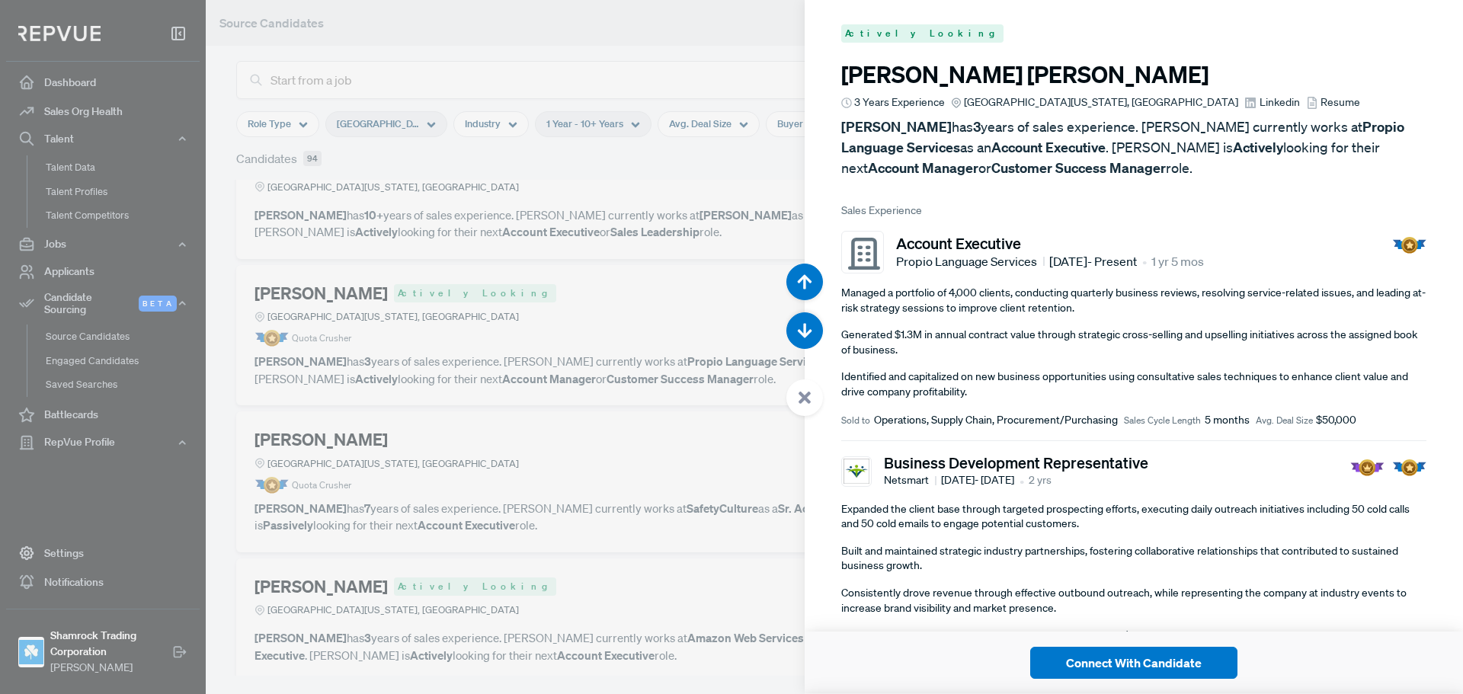
click at [1259, 98] on span "Linkedin" at bounding box center [1279, 102] width 40 height 16
click at [561, 421] on div at bounding box center [731, 347] width 1463 height 694
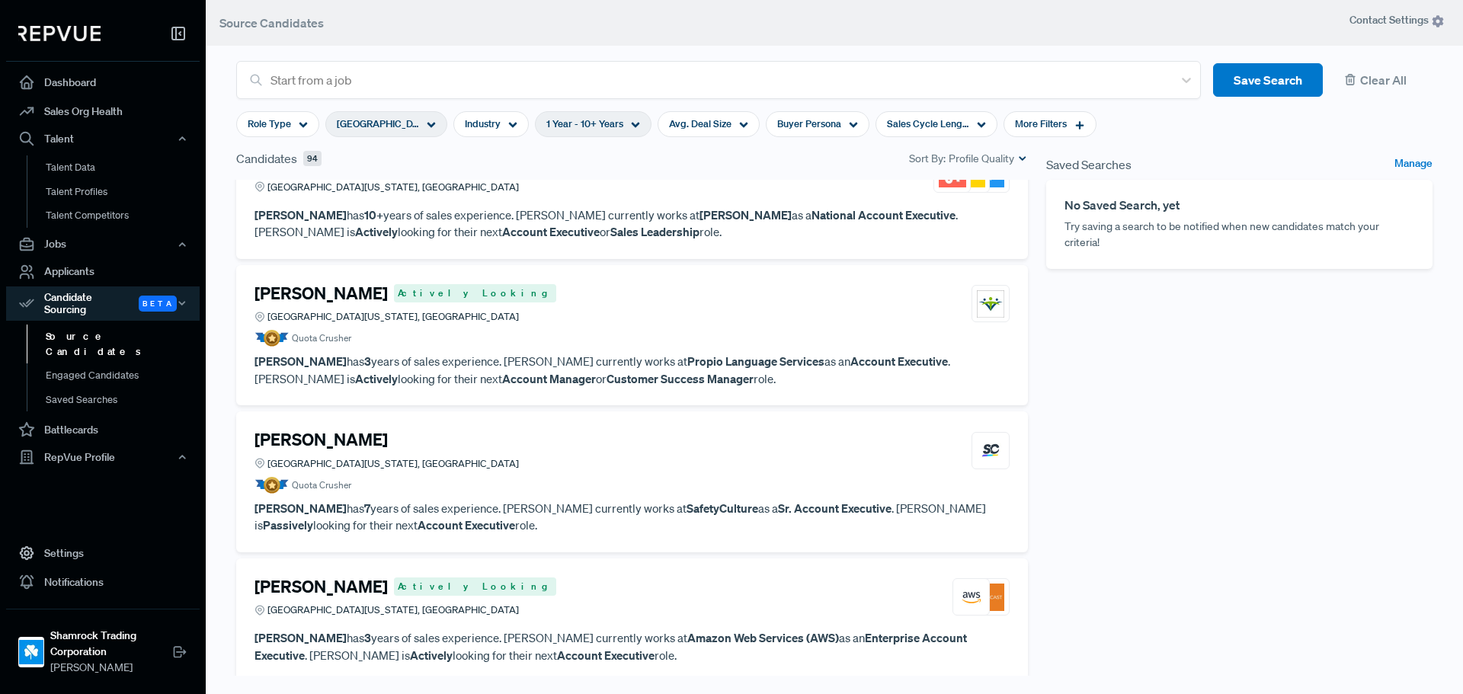
click at [1059, 430] on div "Saved Searches Manage No Saved Search, yet Try saving a search to be notified w…" at bounding box center [1239, 426] width 404 height 555
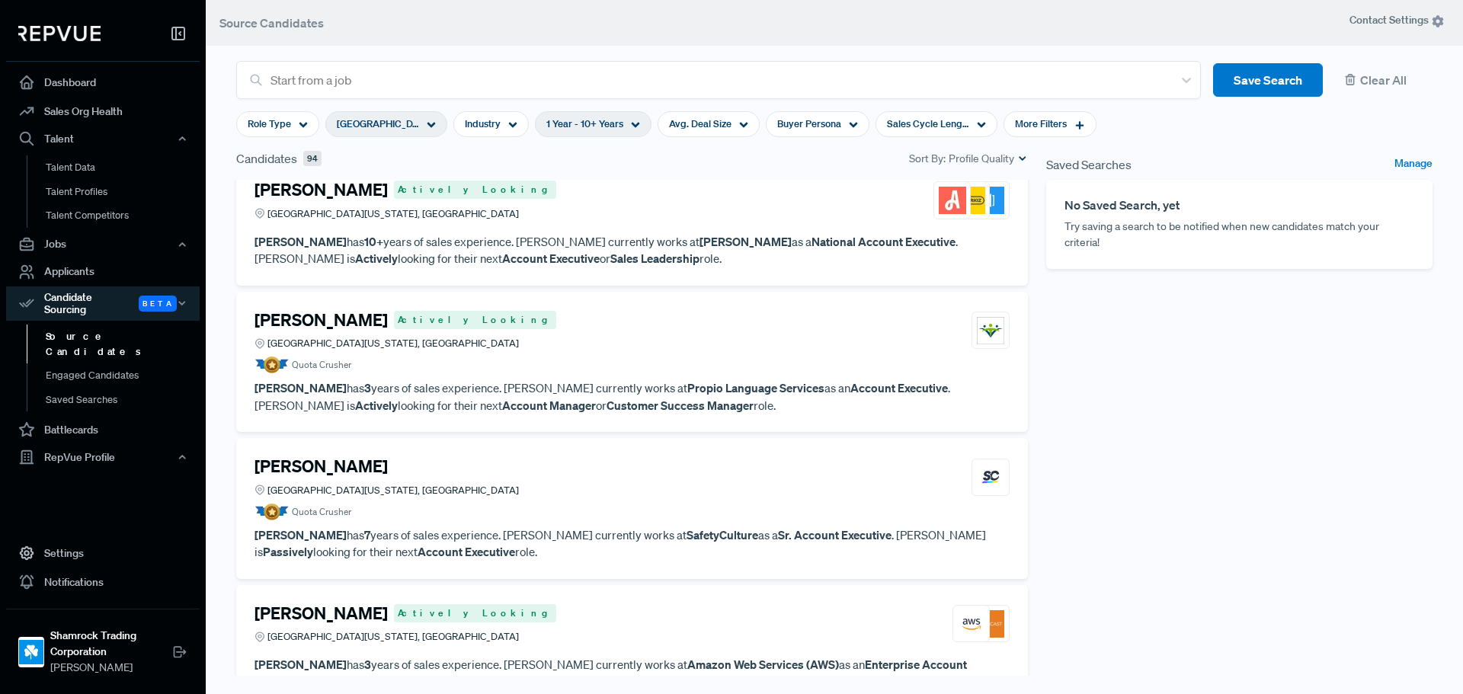
scroll to position [305, 0]
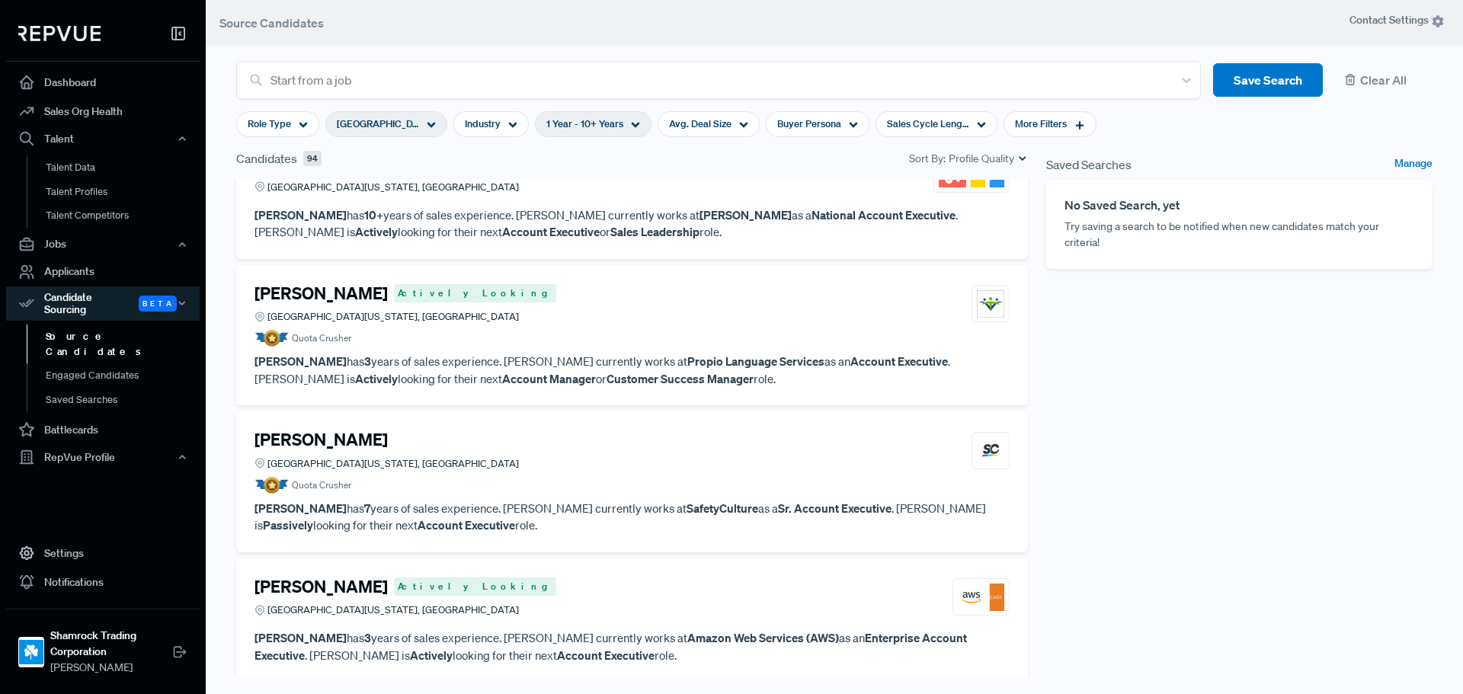
click at [670, 487] on article "Quota Crusher" at bounding box center [631, 485] width 755 height 17
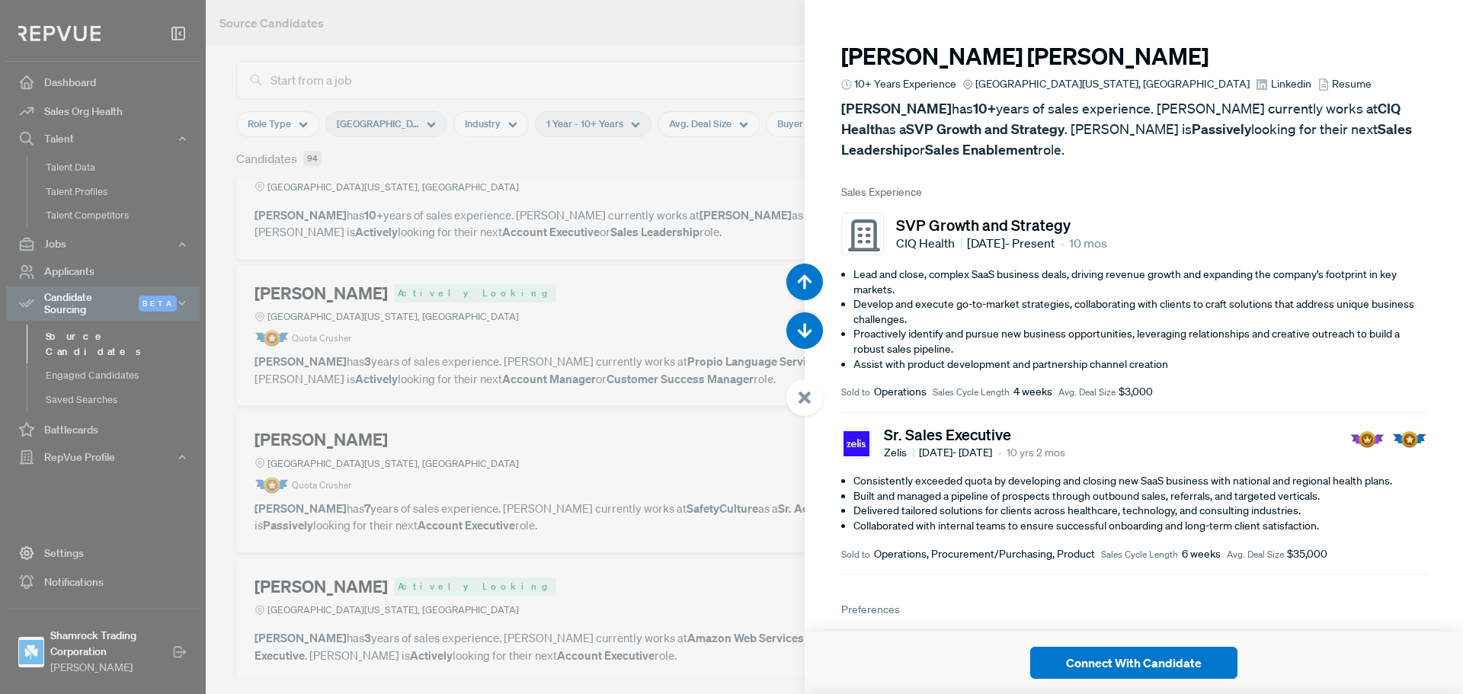
scroll to position [2776, 0]
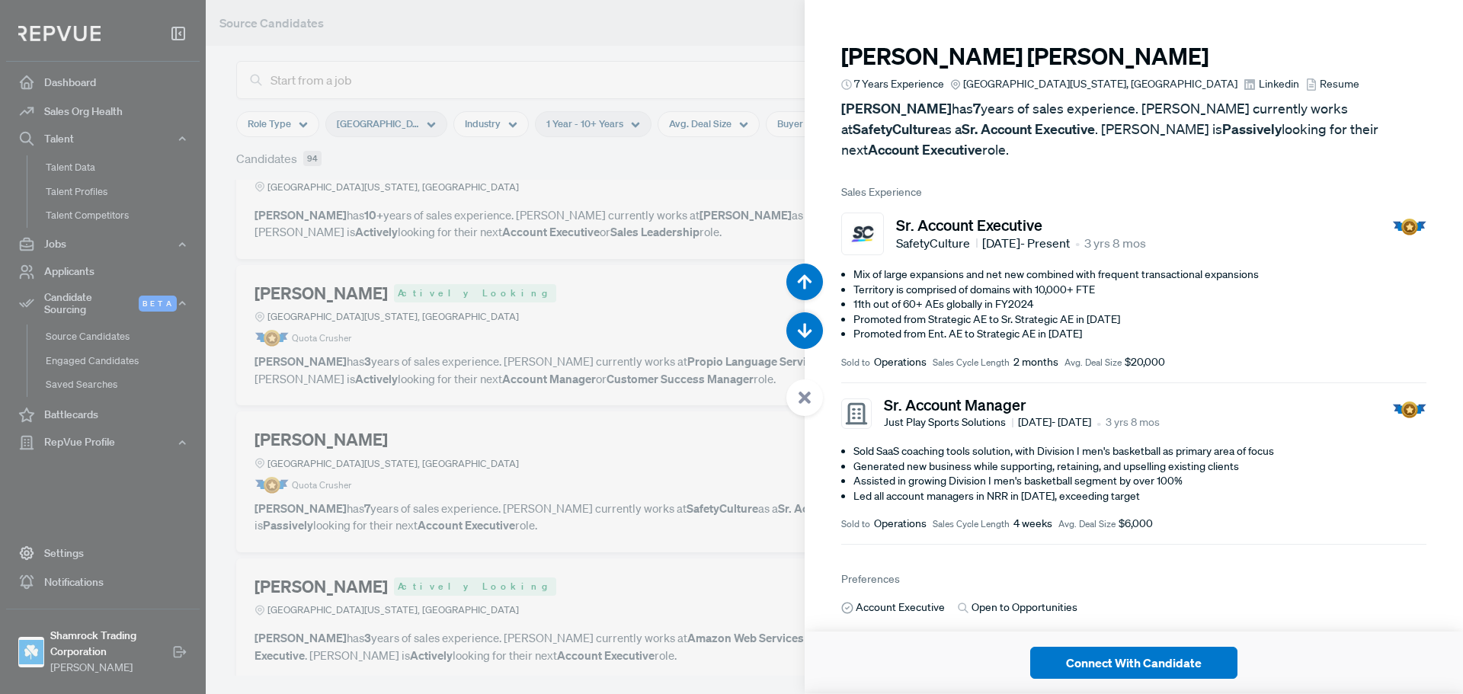
click at [1258, 78] on span "Linkedin" at bounding box center [1278, 84] width 40 height 16
click at [658, 250] on div at bounding box center [731, 347] width 1463 height 694
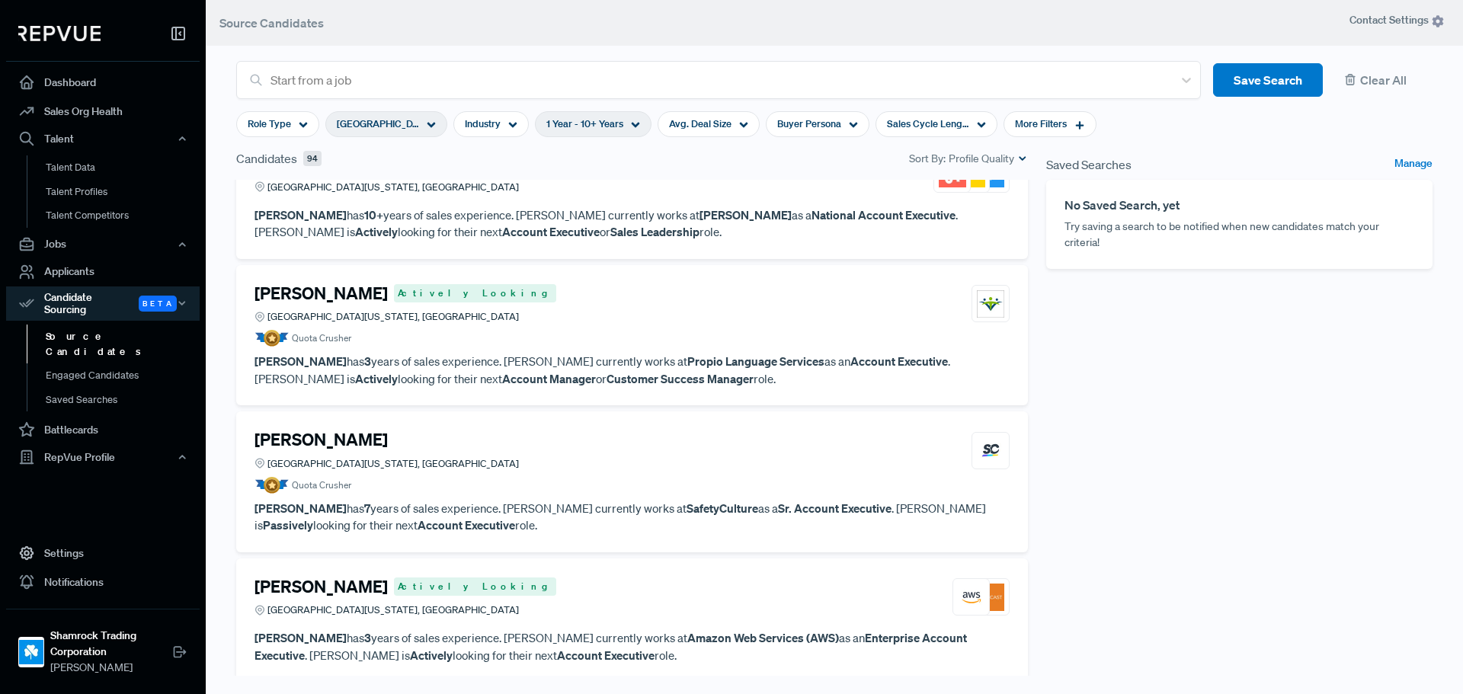
click at [648, 350] on article "[PERSON_NAME] Actively Looking [GEOGRAPHIC_DATA][US_STATE], [GEOGRAPHIC_DATA] Q…" at bounding box center [631, 335] width 755 height 104
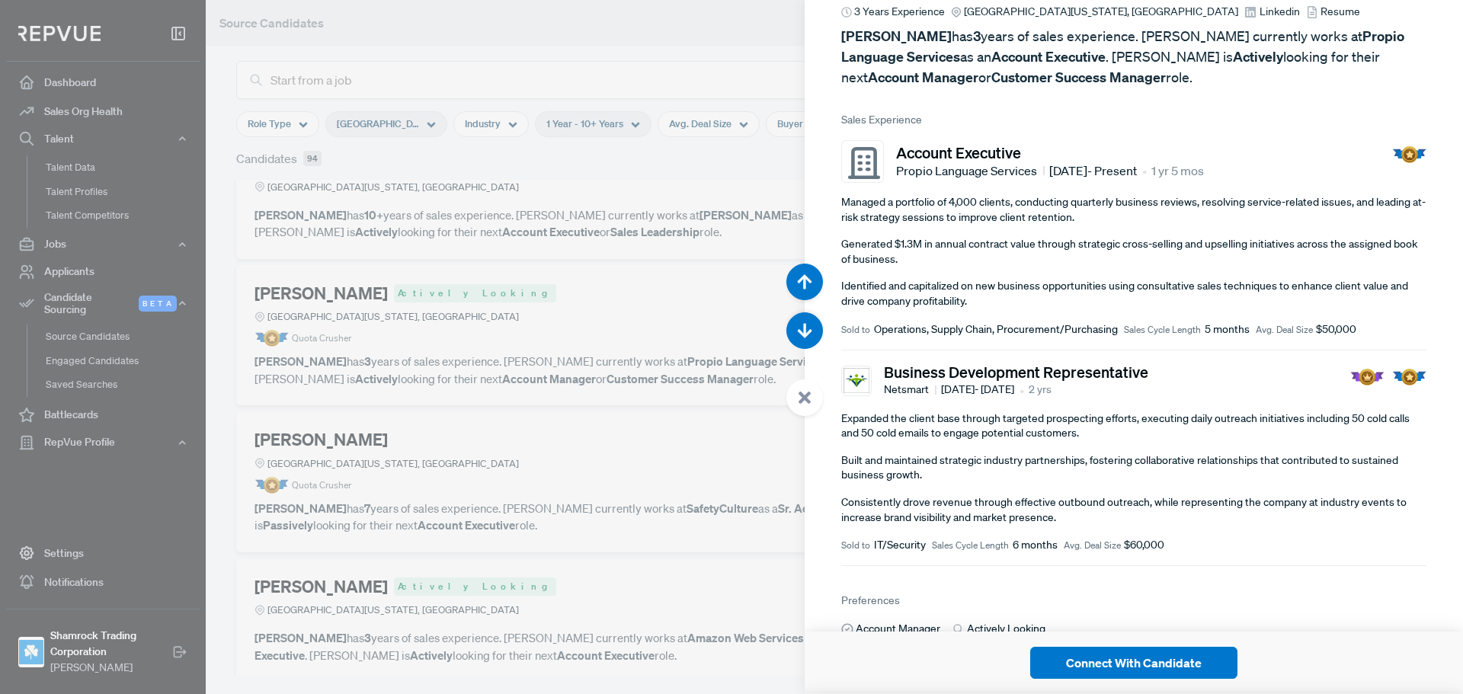
scroll to position [229, 0]
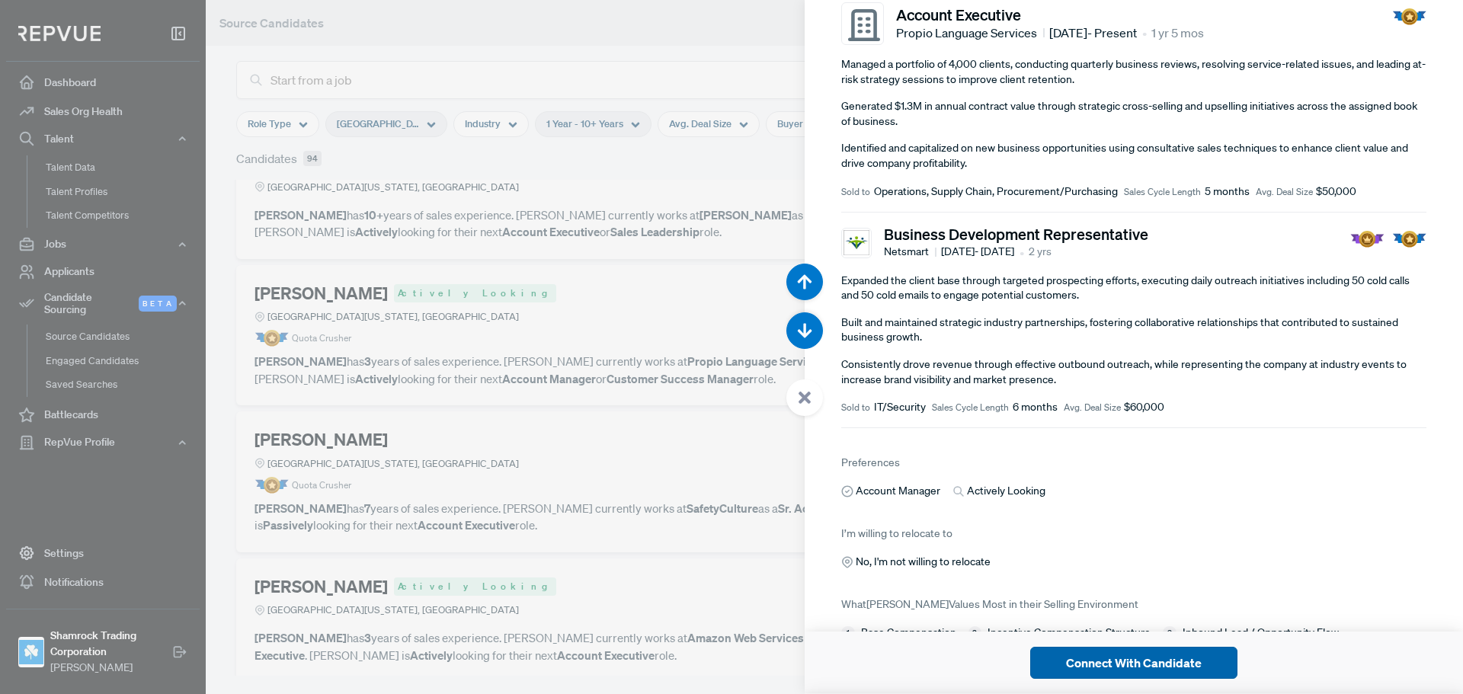
click at [1117, 673] on button "Connect With Candidate" at bounding box center [1133, 663] width 207 height 32
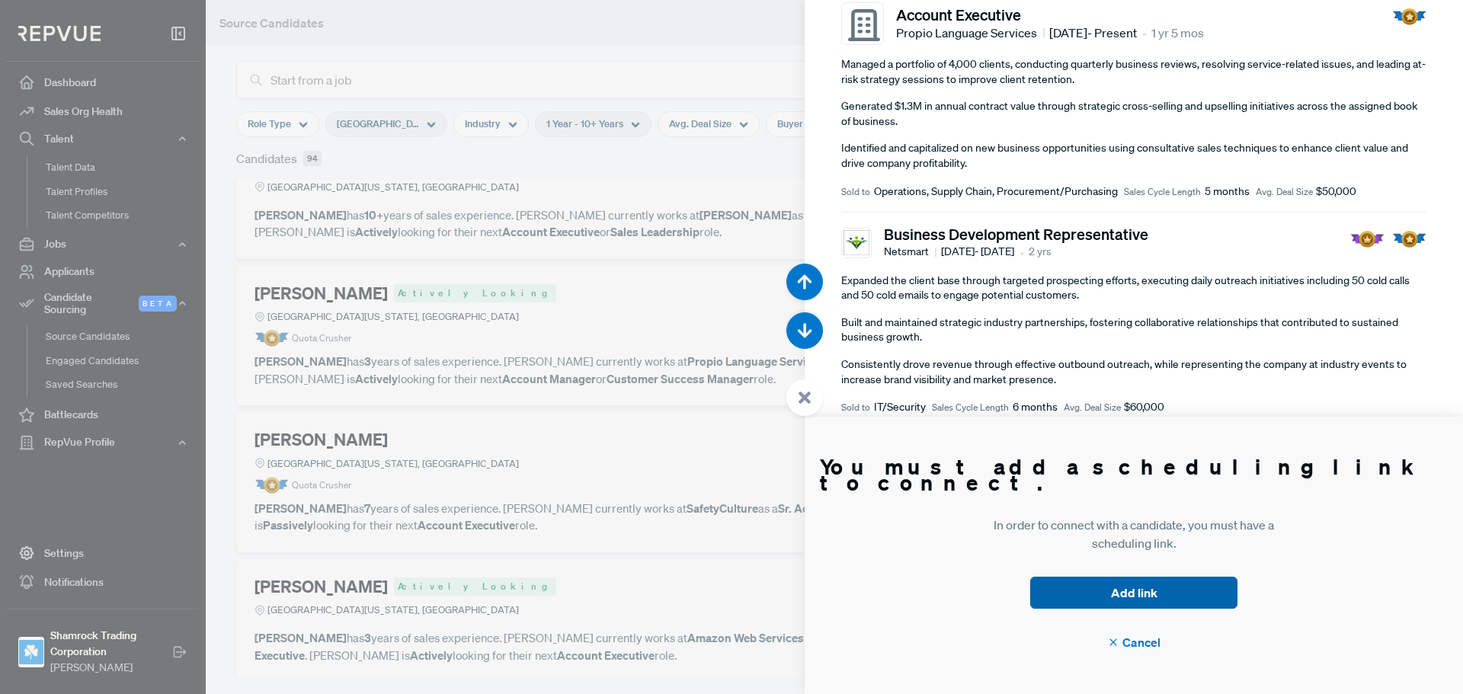
click at [1170, 590] on button "Add link" at bounding box center [1133, 593] width 207 height 32
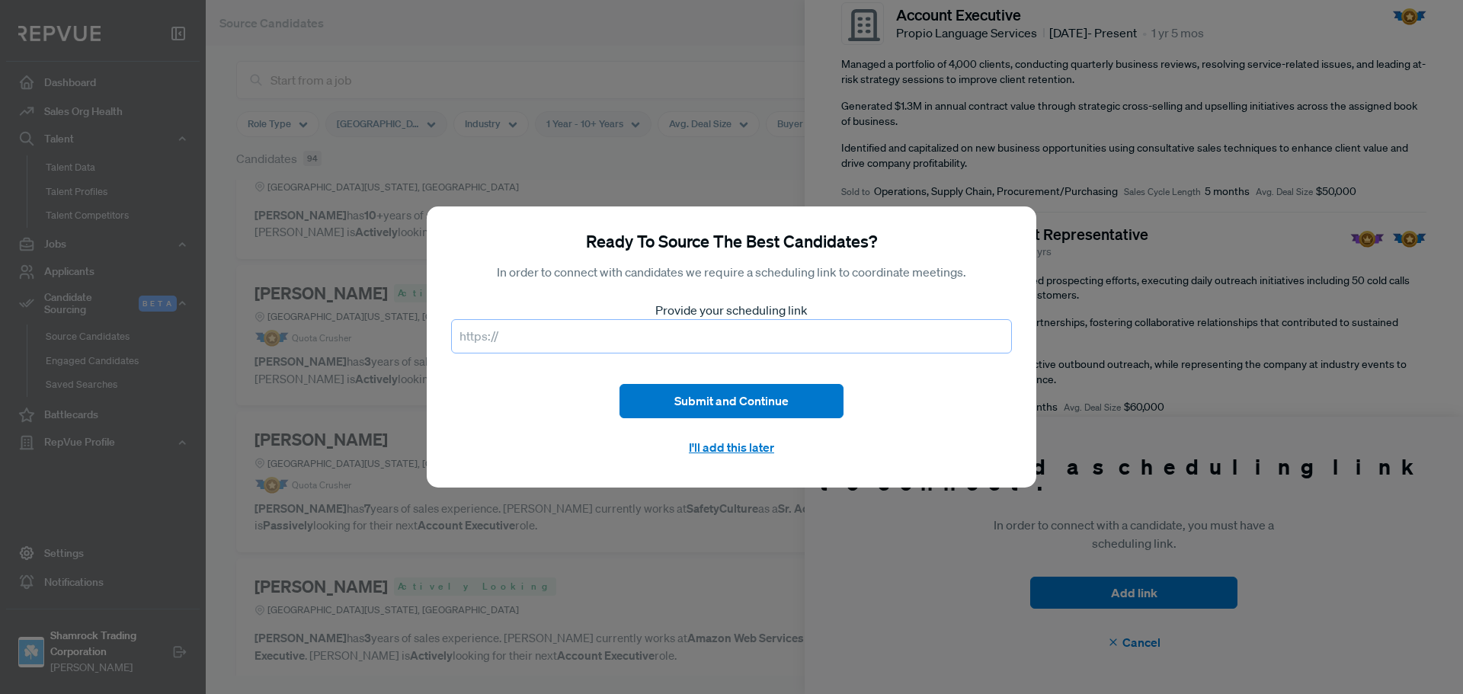
click at [705, 335] on input "text" at bounding box center [731, 336] width 561 height 34
click at [731, 448] on button "I'll add this later" at bounding box center [731, 446] width 224 height 33
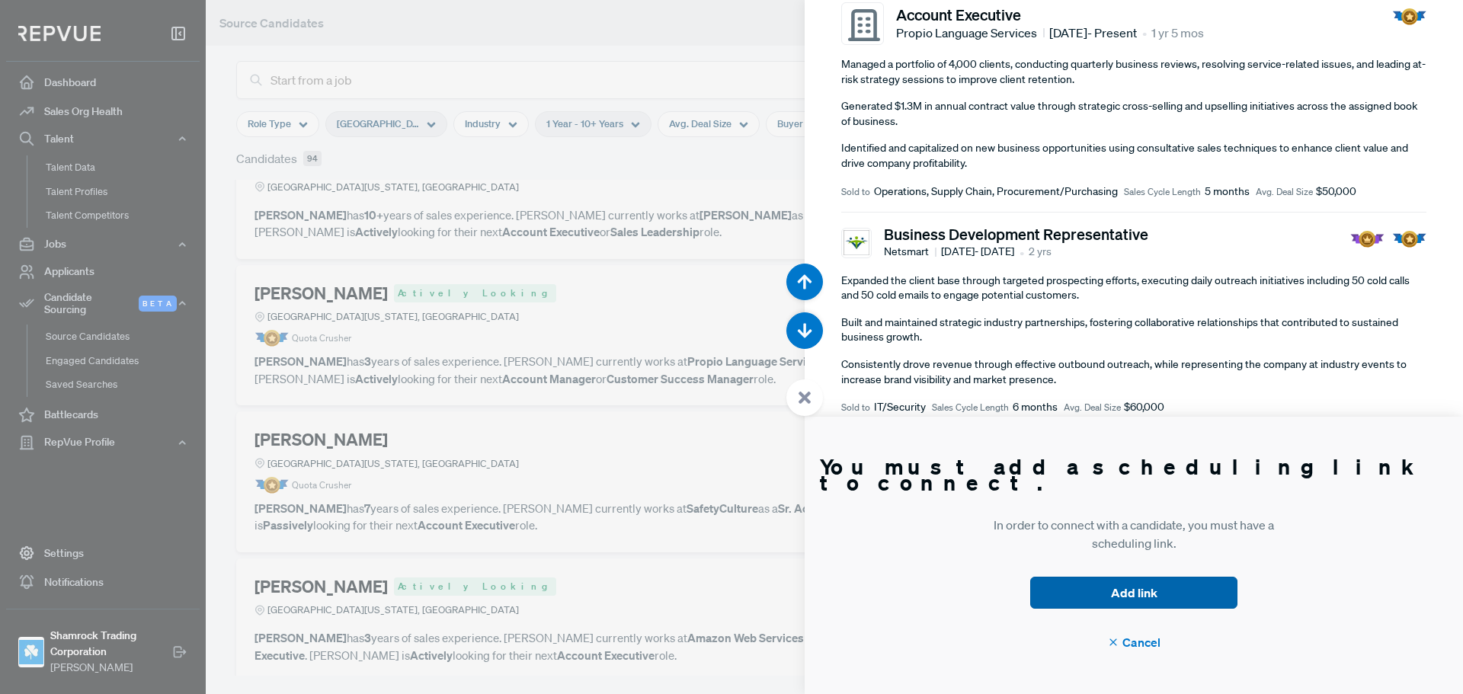
click at [1144, 595] on button "Add link" at bounding box center [1133, 593] width 207 height 32
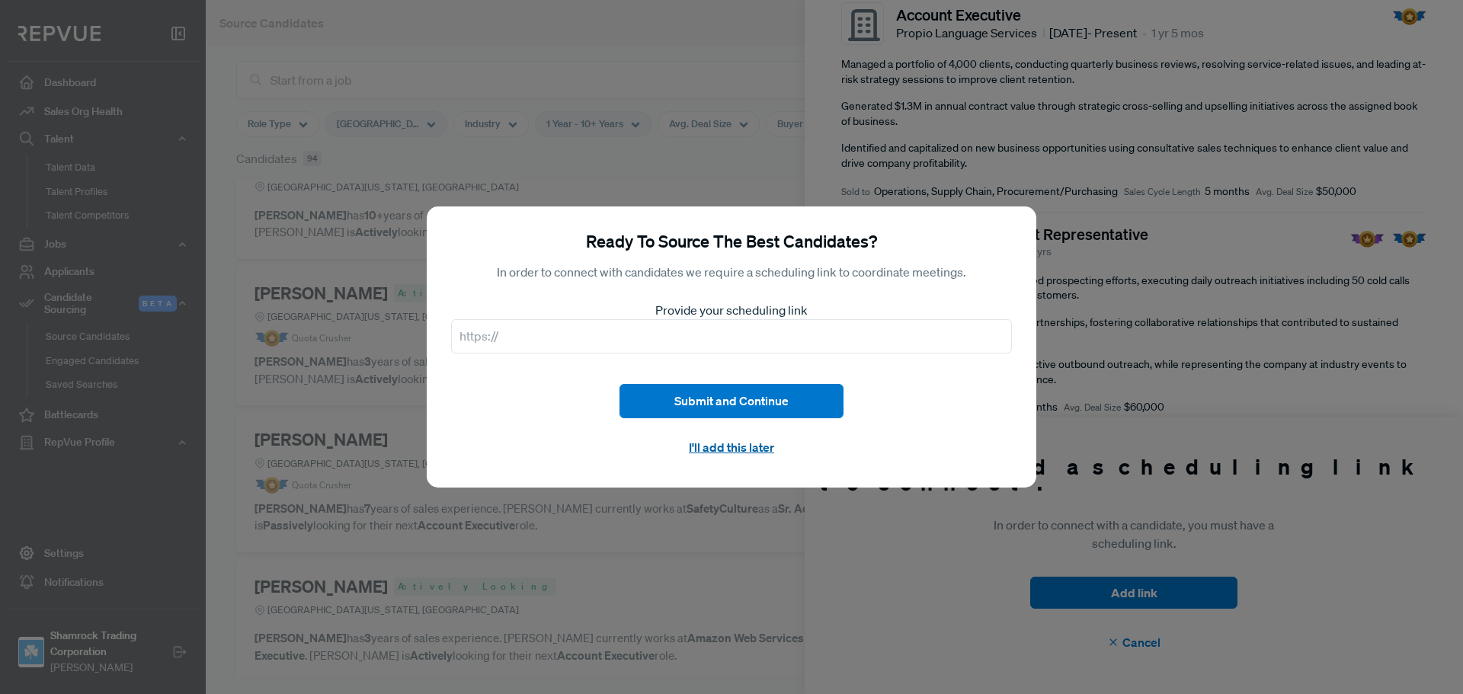
click at [750, 447] on button "I'll add this later" at bounding box center [731, 446] width 224 height 33
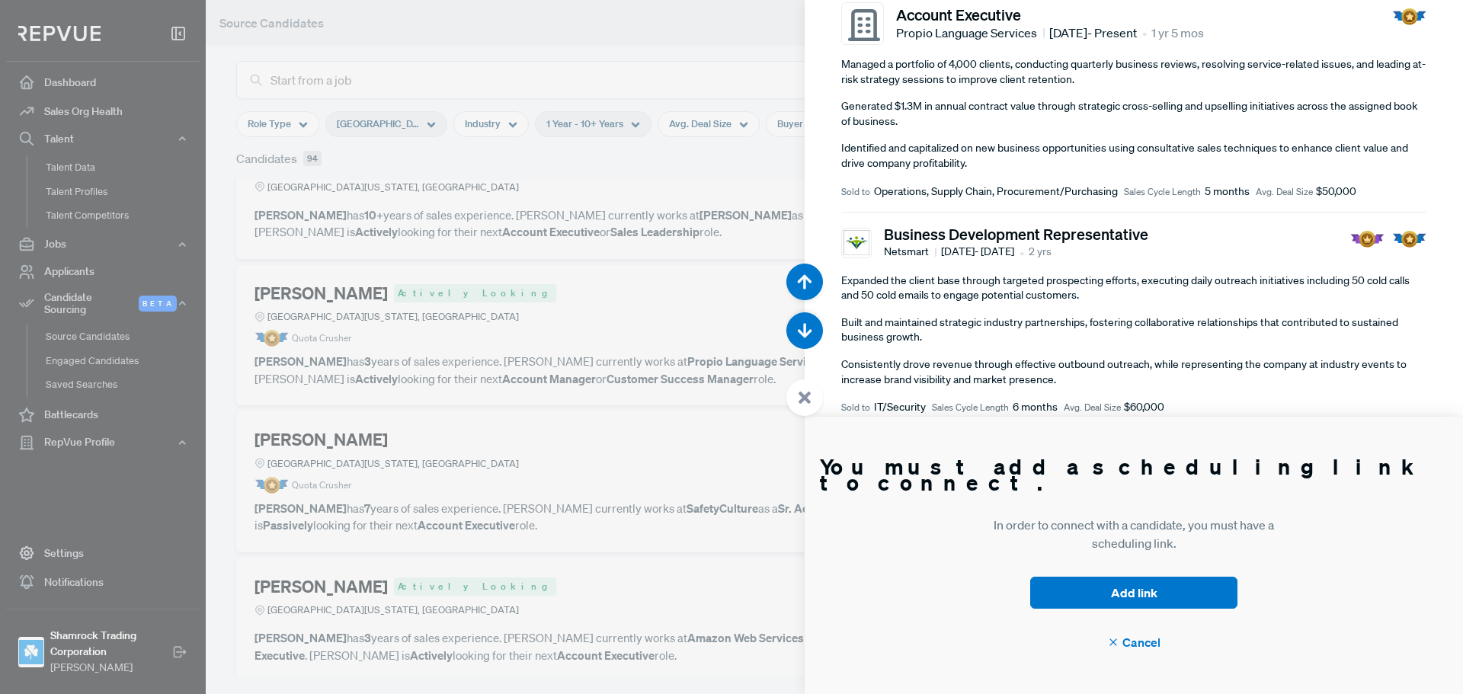
click at [1135, 641] on span "Cancel" at bounding box center [1133, 642] width 53 height 18
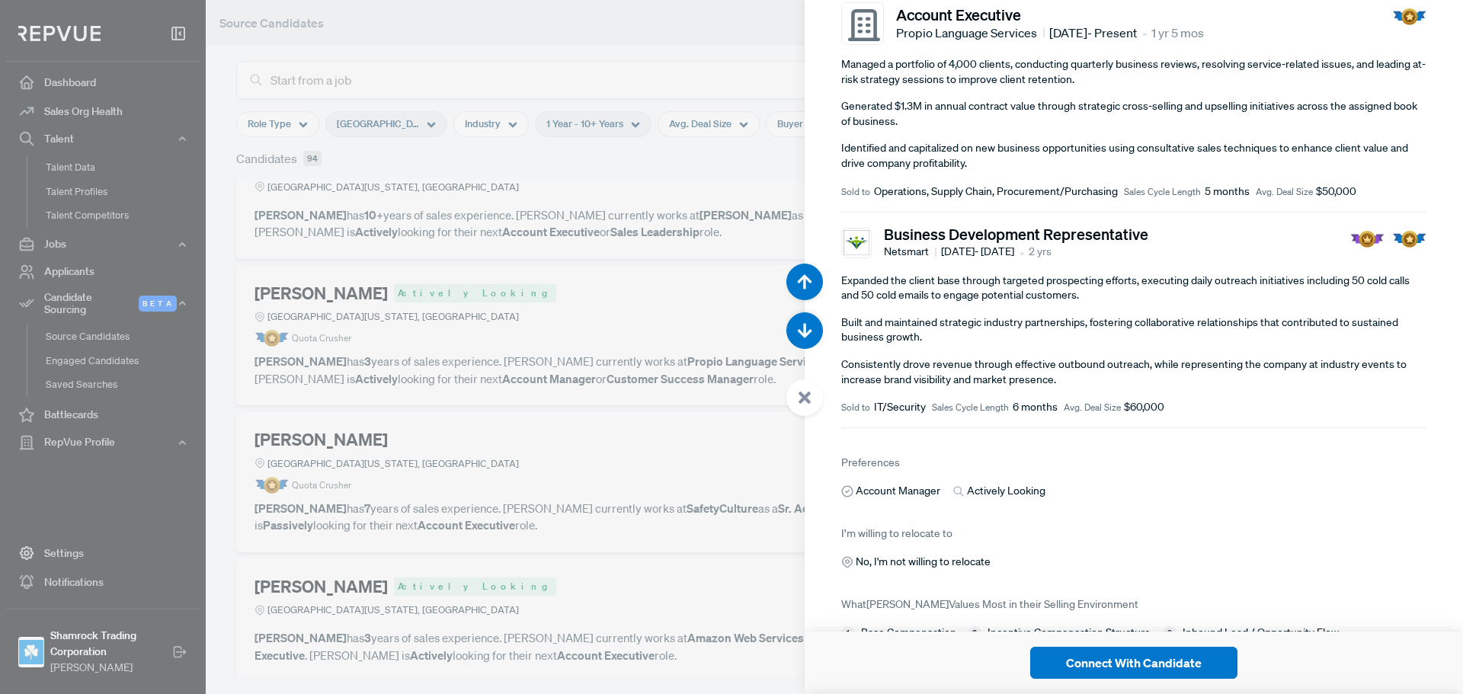
click at [589, 503] on div at bounding box center [731, 347] width 1463 height 694
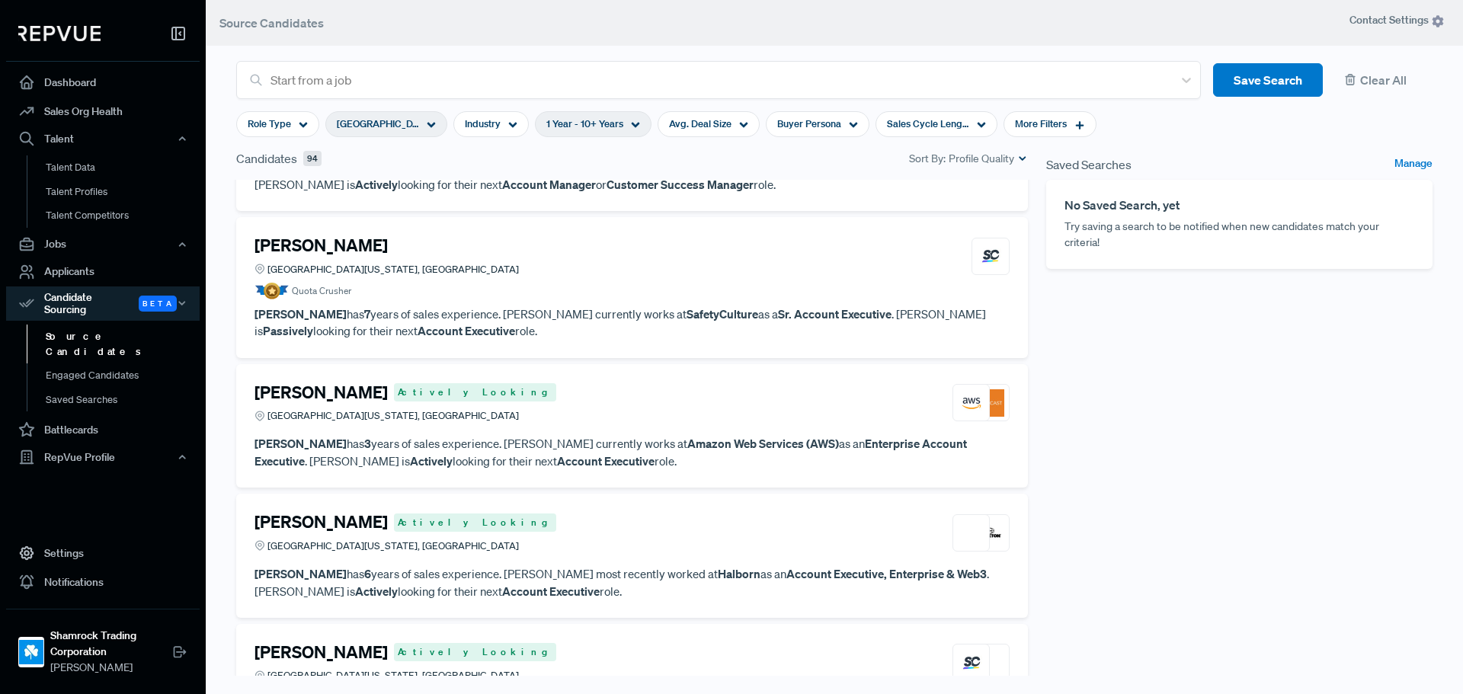
scroll to position [533, 0]
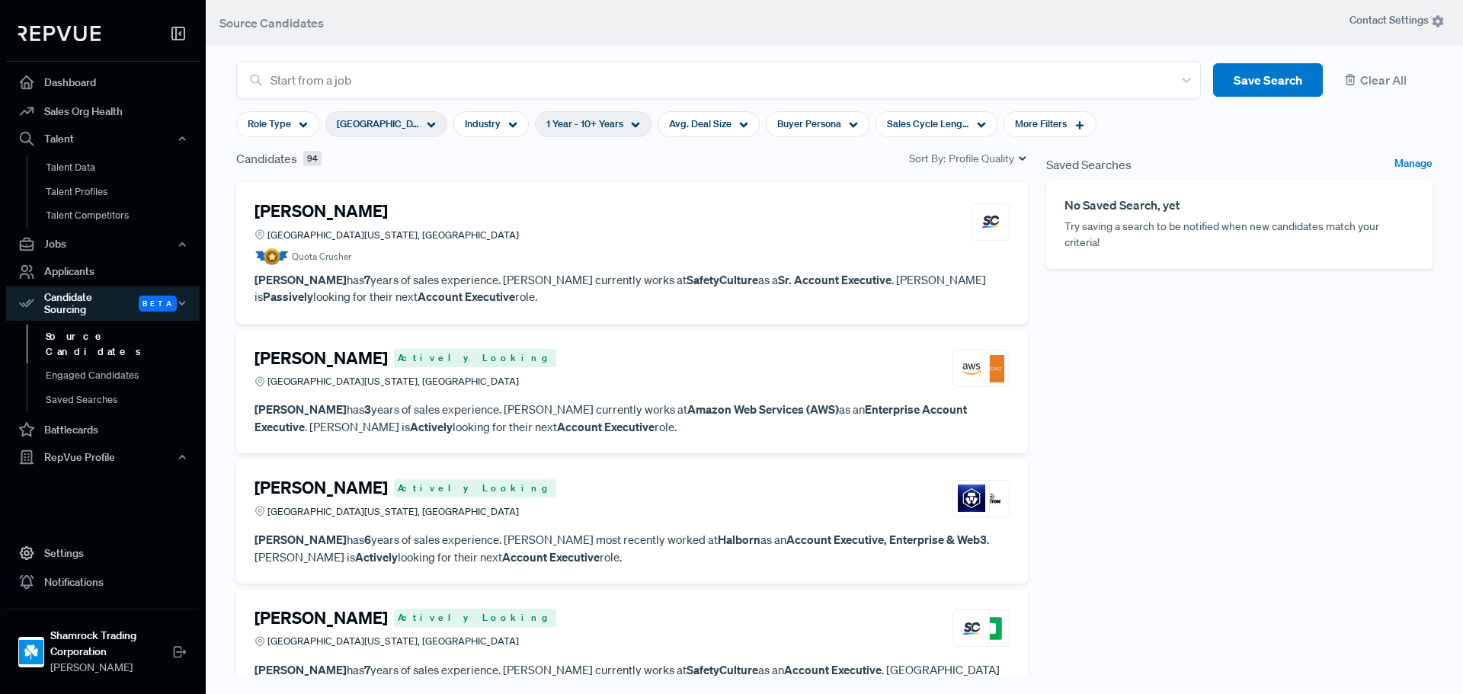
click at [563, 376] on div "[PERSON_NAME] Actively Looking [GEOGRAPHIC_DATA][US_STATE], [GEOGRAPHIC_DATA]" at bounding box center [631, 368] width 755 height 41
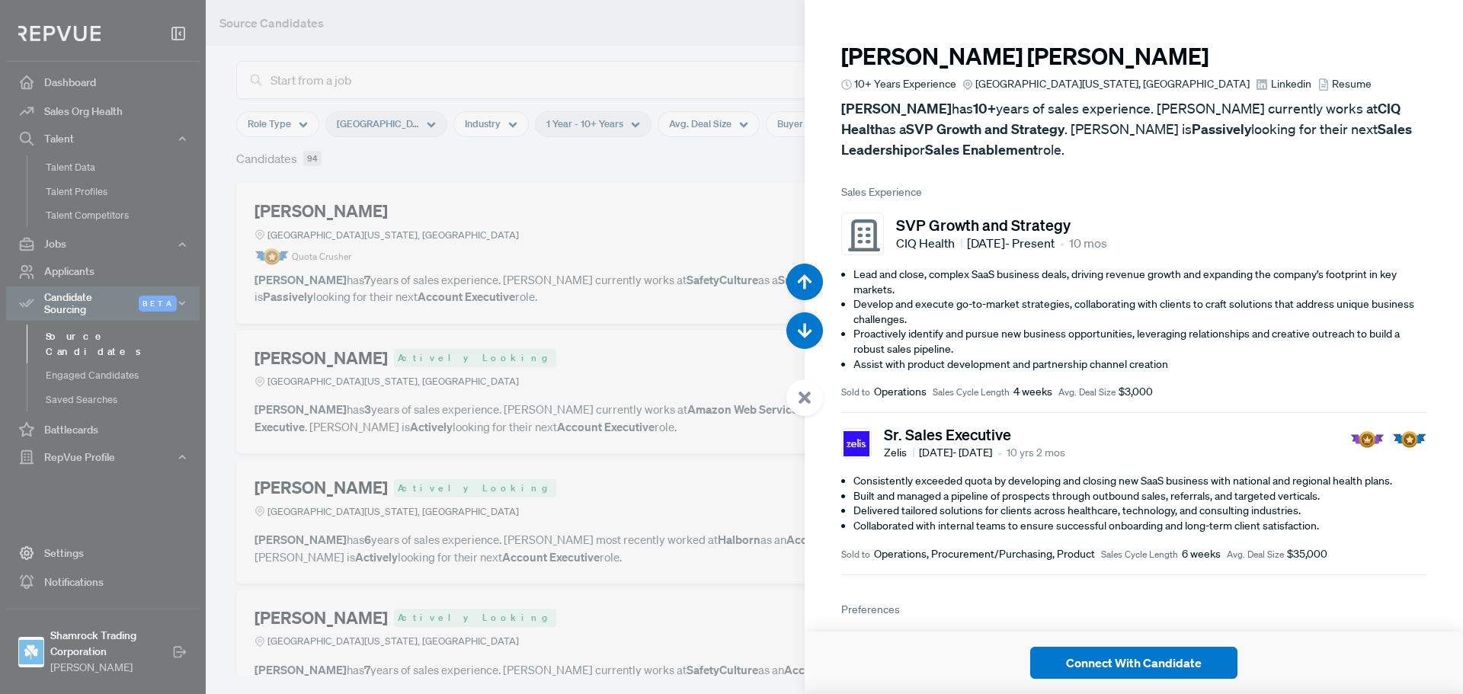
scroll to position [3470, 0]
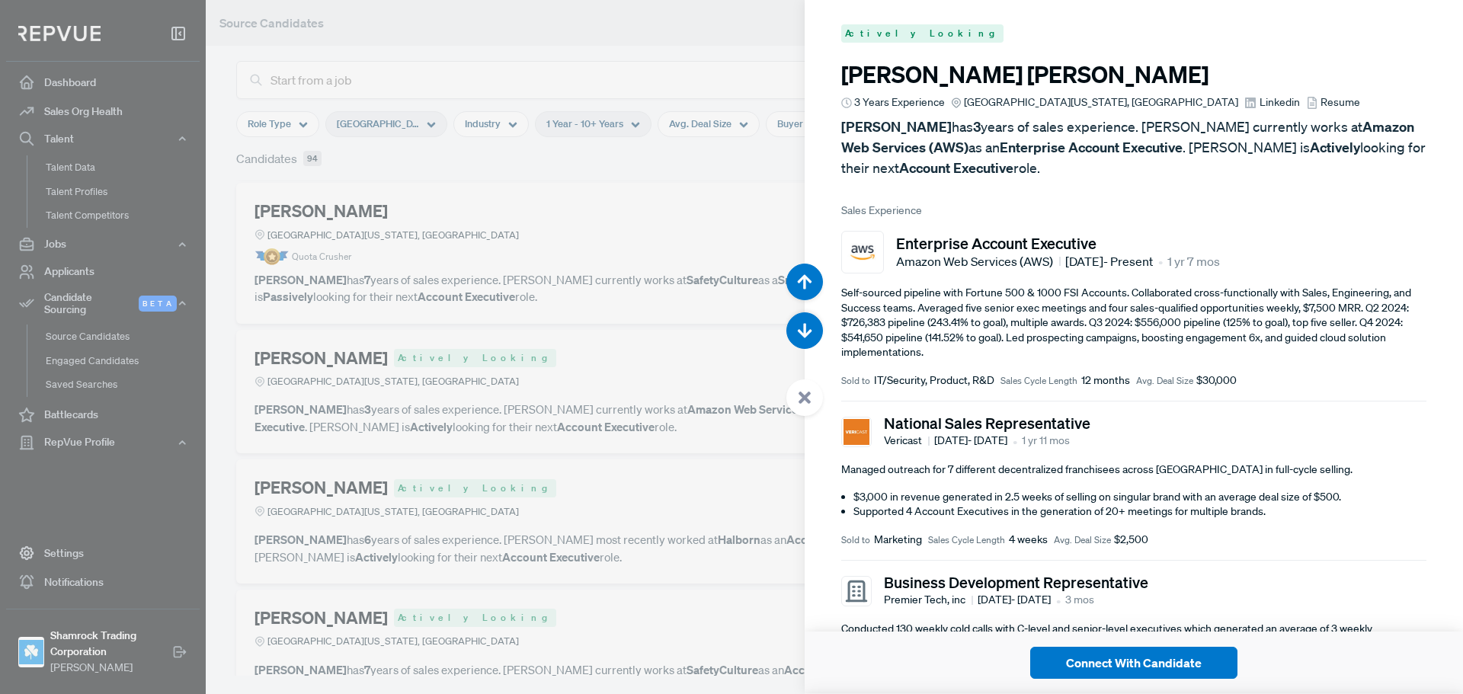
click at [1259, 105] on span "Linkedin" at bounding box center [1279, 102] width 40 height 16
drag, startPoint x: 618, startPoint y: 299, endPoint x: 606, endPoint y: 300, distance: 12.2
click at [619, 296] on div at bounding box center [731, 347] width 1463 height 694
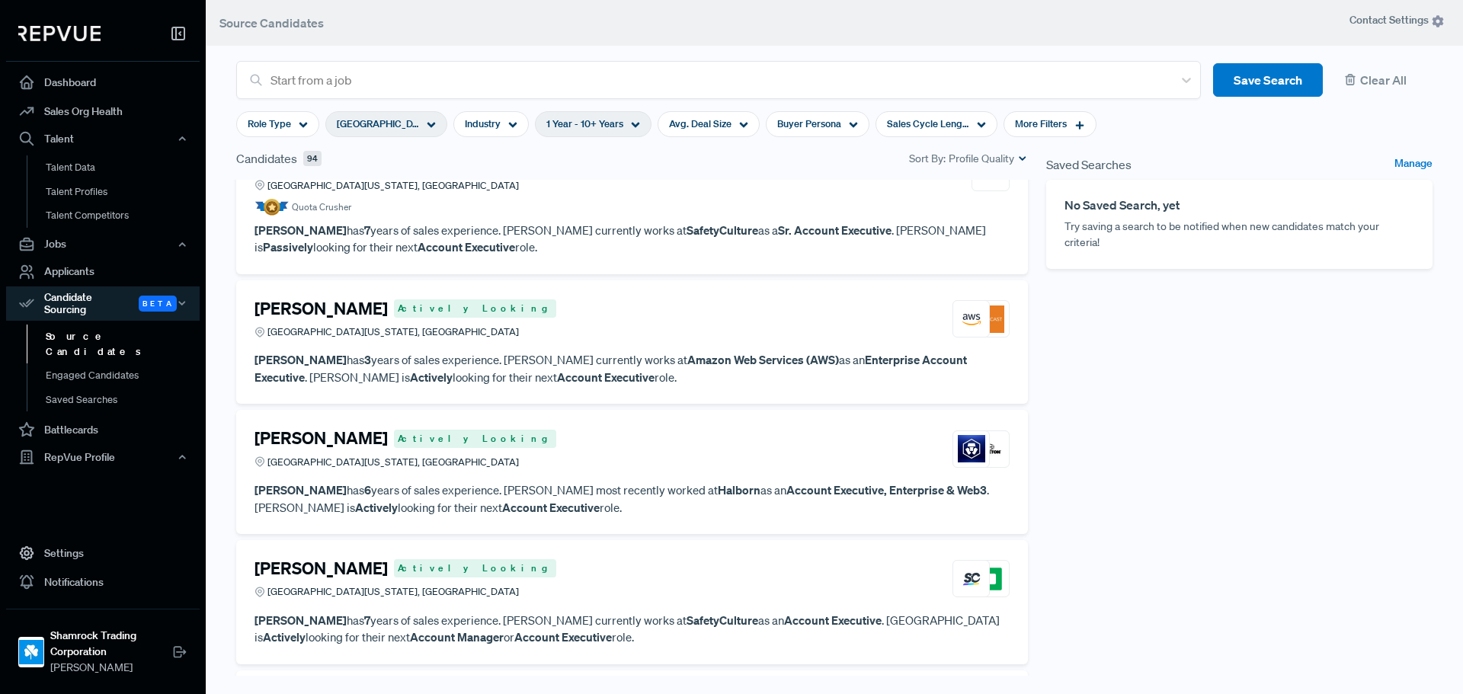
scroll to position [609, 0]
